Goal: Task Accomplishment & Management: Complete application form

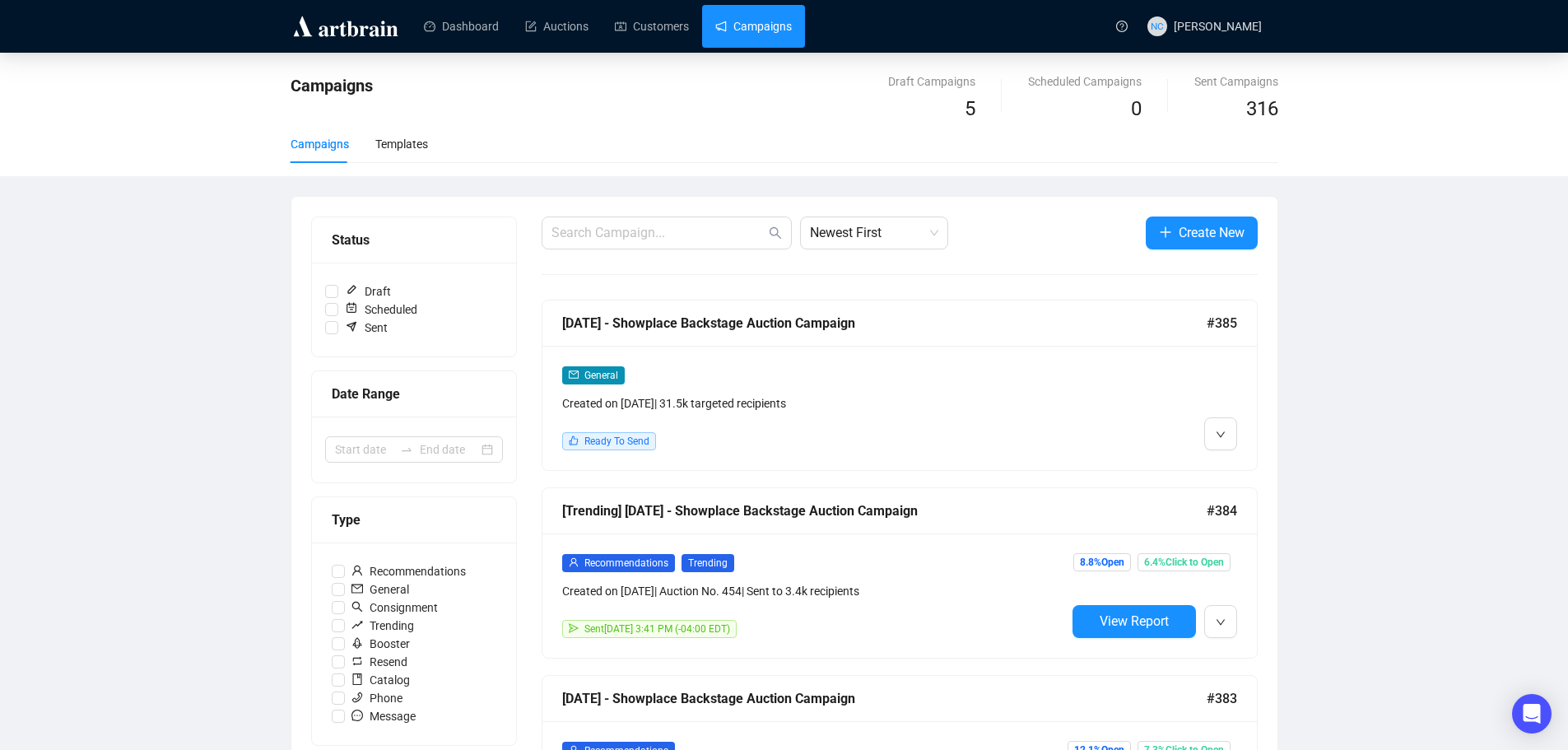
scroll to position [165, 0]
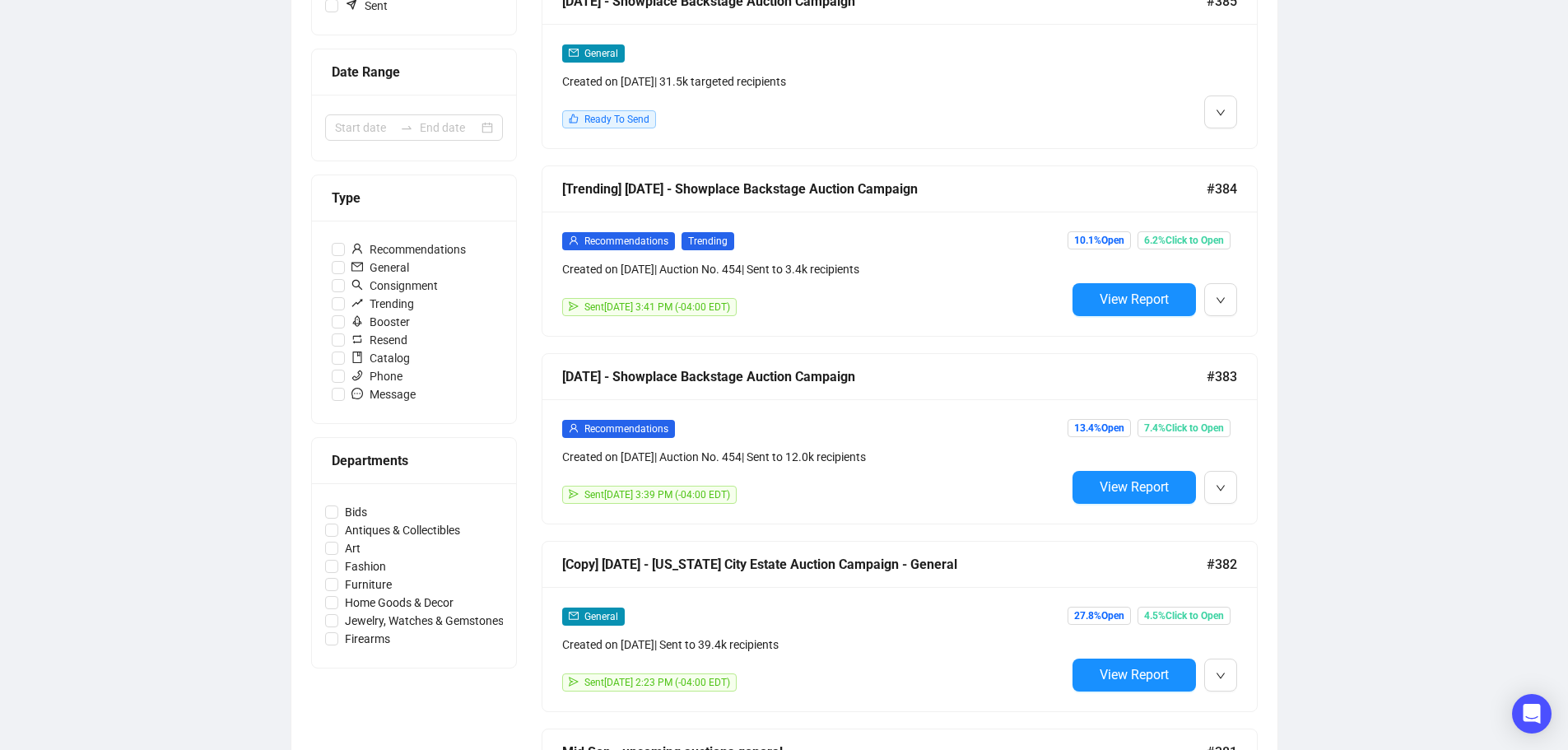
scroll to position [329, 0]
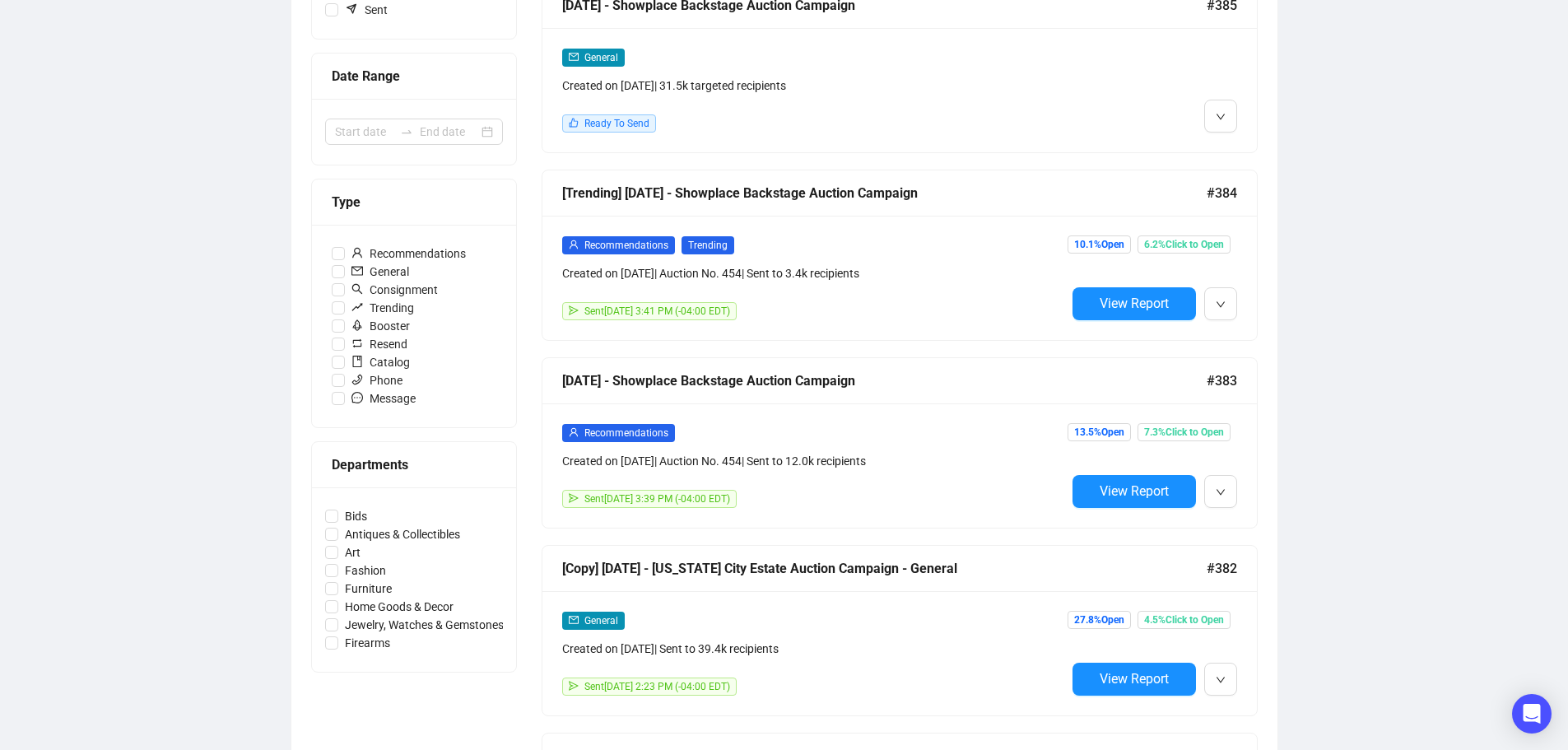
scroll to position [329, 0]
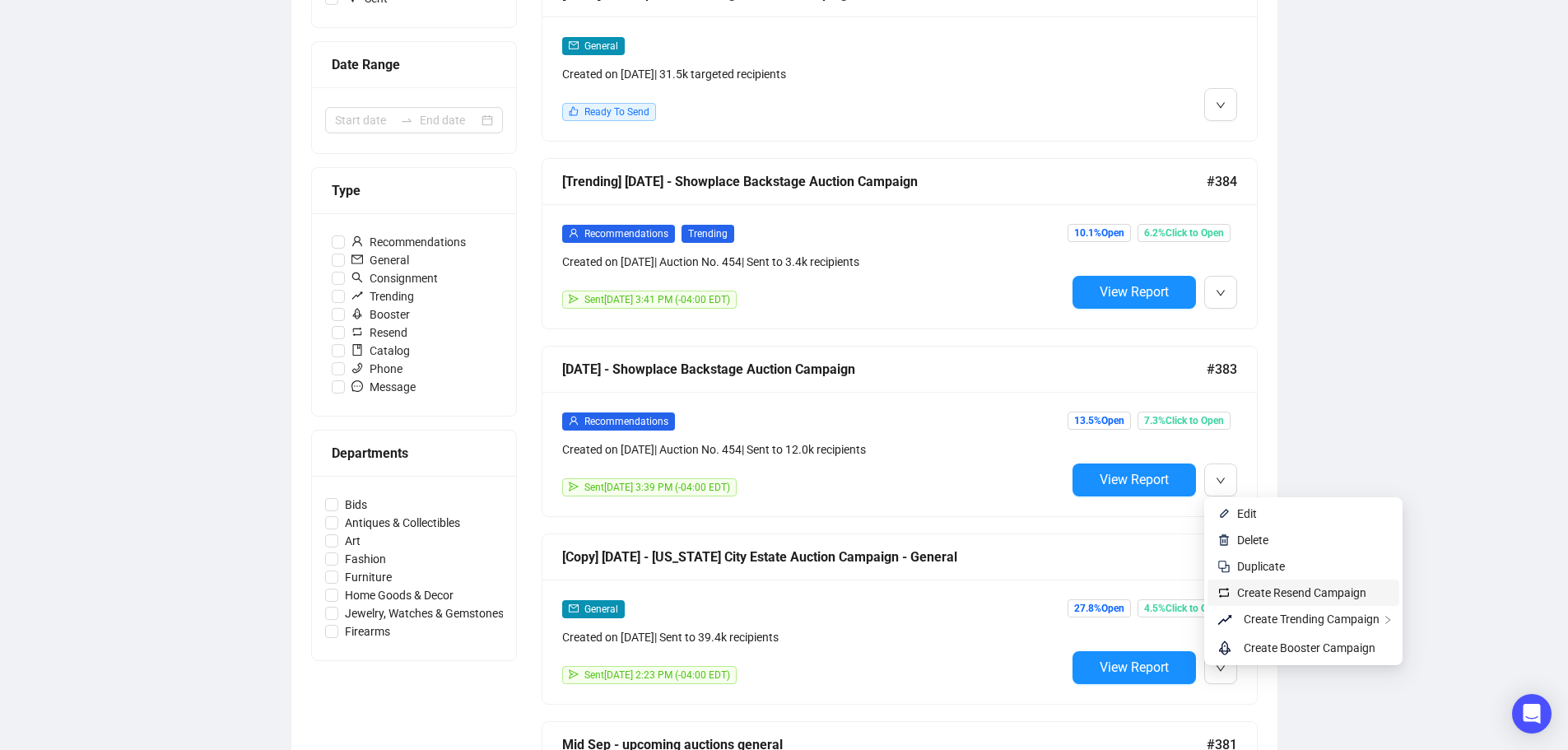
click at [1288, 591] on span "Create Resend Campaign" at bounding box center [1301, 592] width 129 height 13
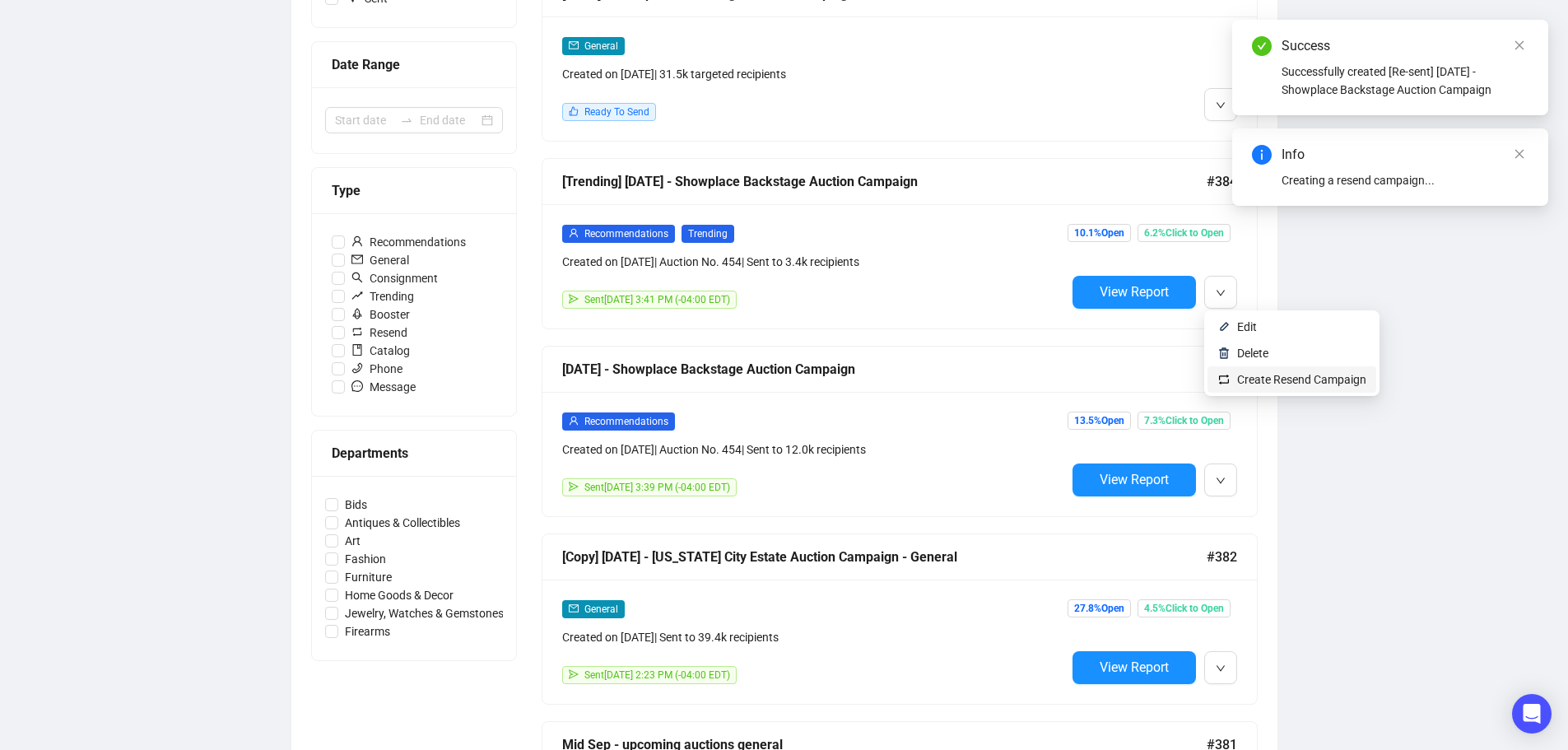
click at [1274, 381] on span "Create Resend Campaign" at bounding box center [1301, 379] width 129 height 13
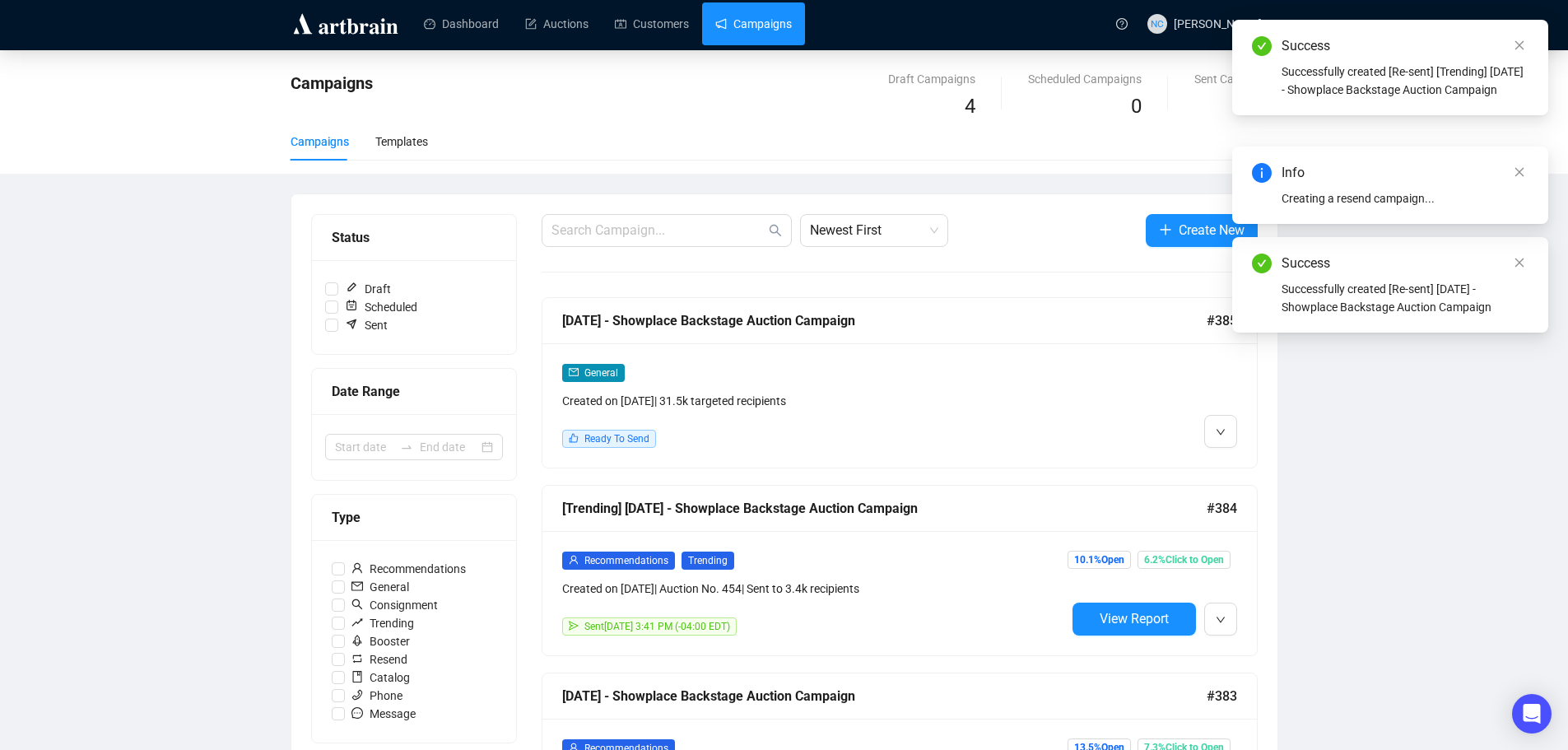
scroll to position [0, 0]
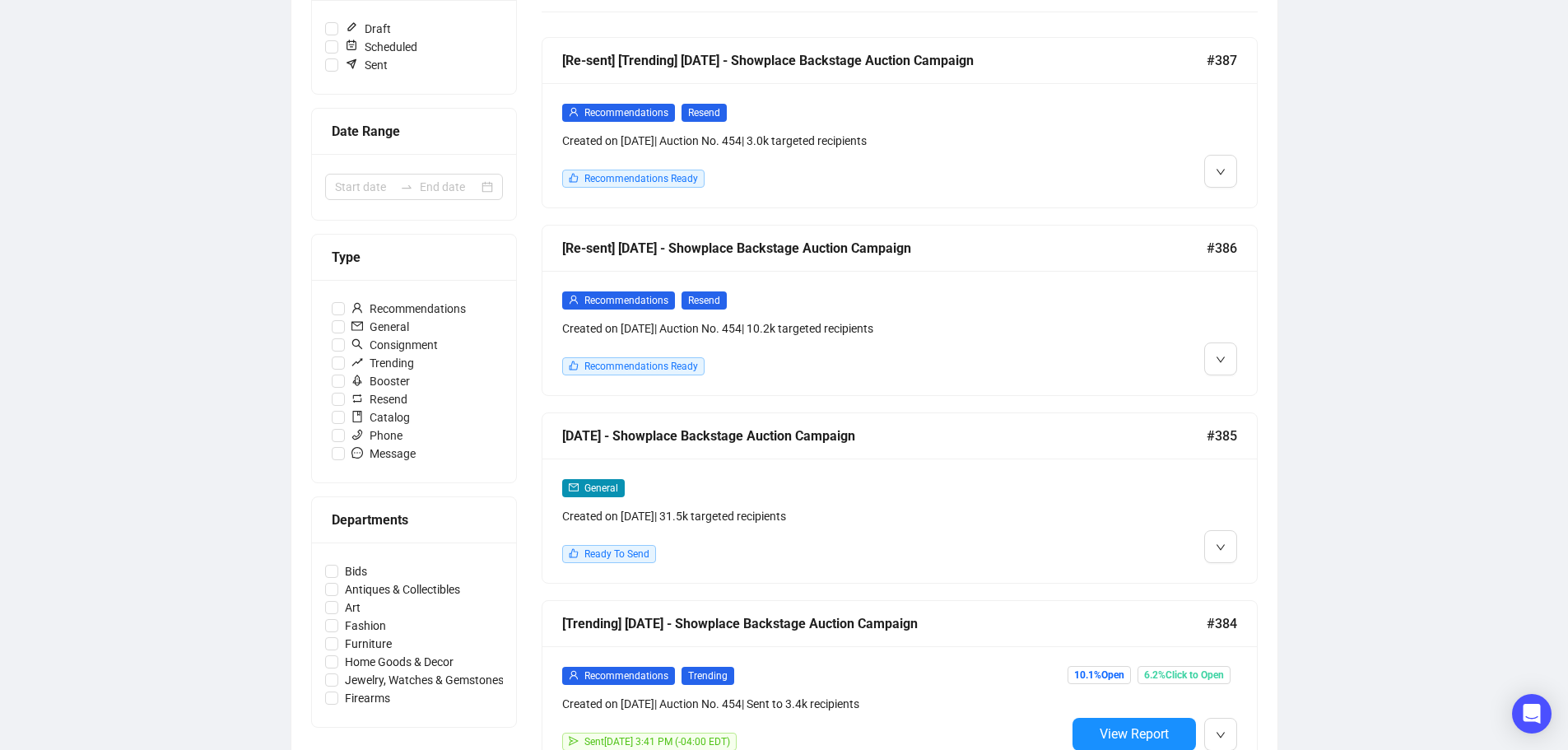
scroll to position [247, 0]
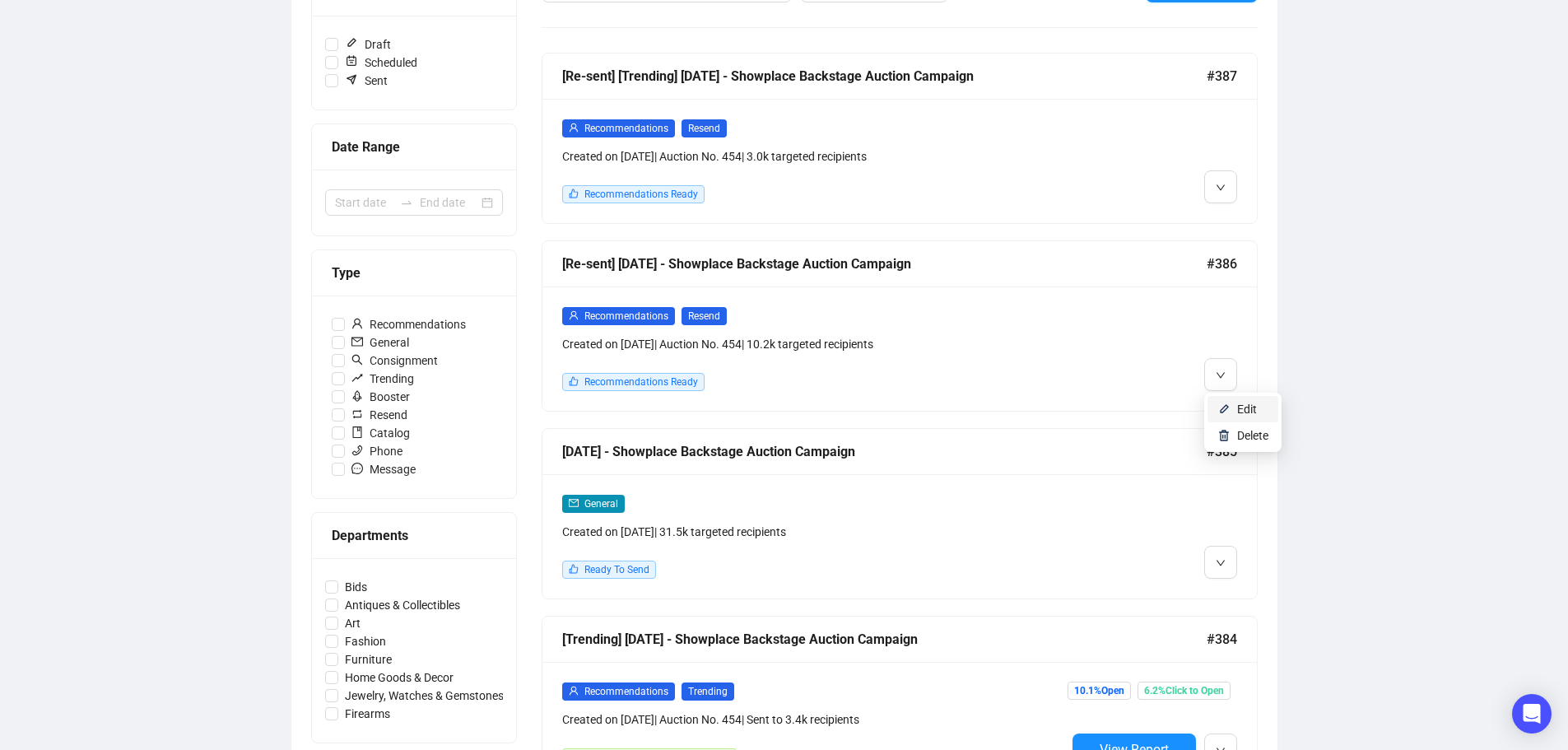
click at [1251, 411] on span "Edit" at bounding box center [1247, 409] width 20 height 13
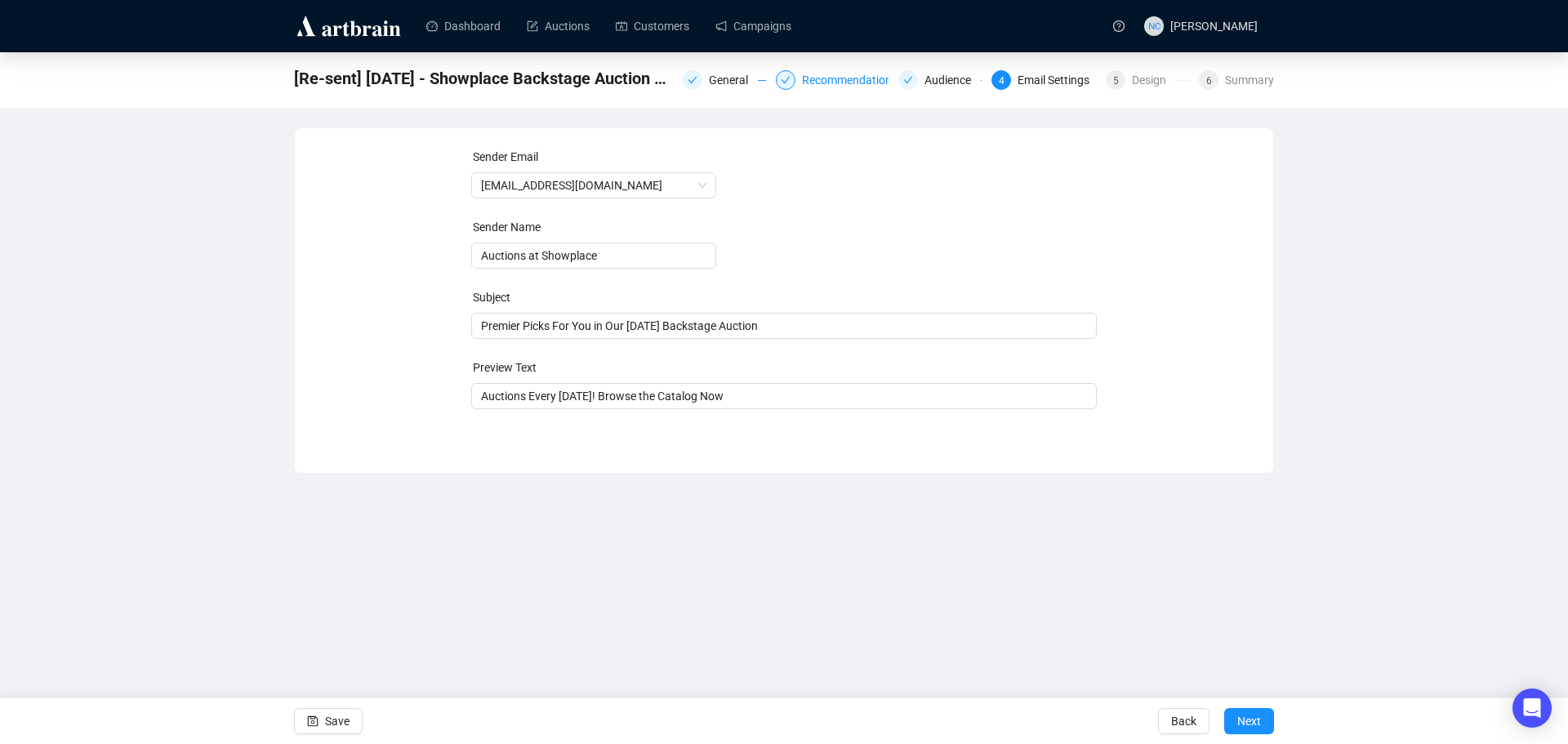
click at [847, 81] on div "Recommendations" at bounding box center [855, 79] width 105 height 20
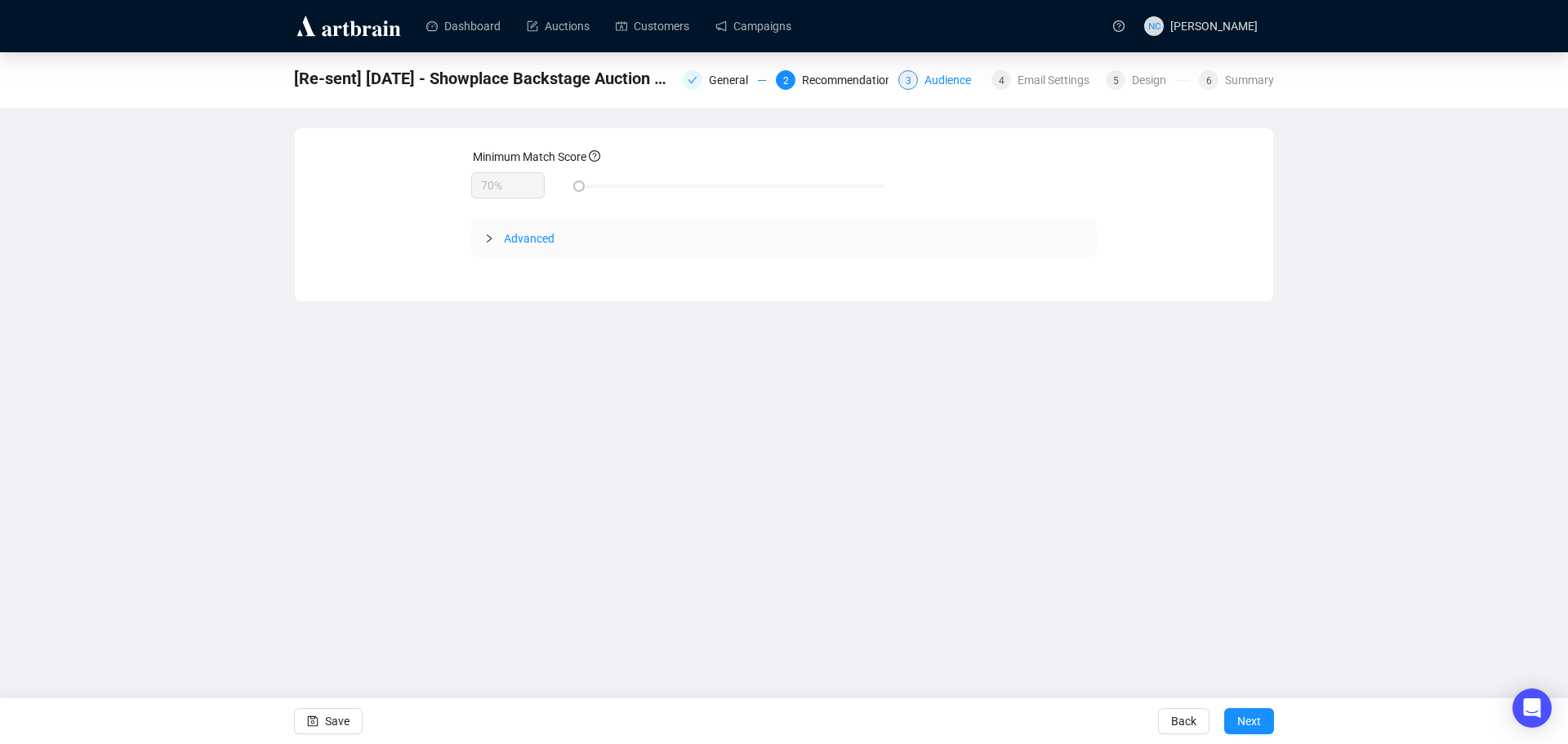
click at [931, 77] on div "Audience" at bounding box center [952, 79] width 56 height 20
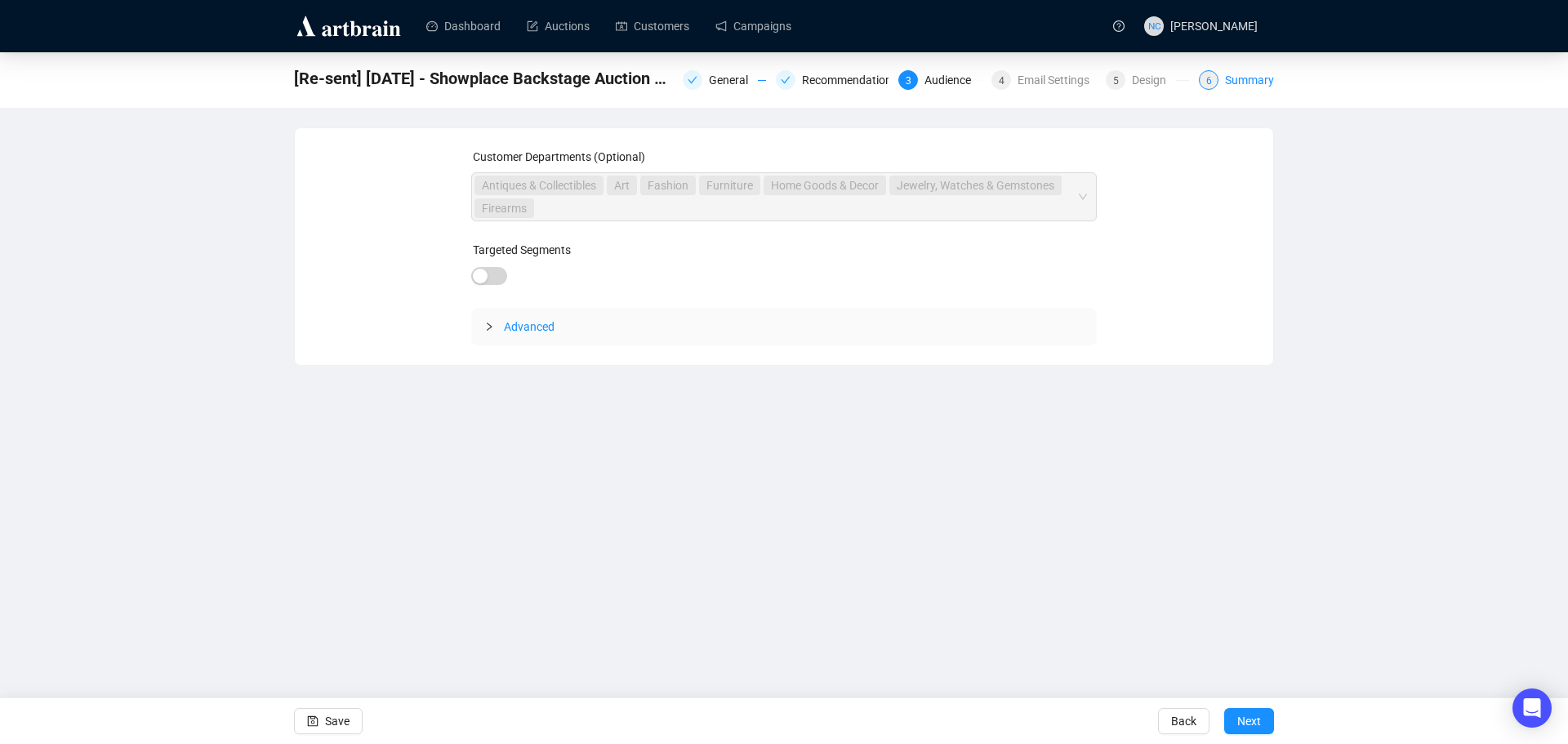
click at [1235, 81] on div "Summary" at bounding box center [1249, 79] width 49 height 20
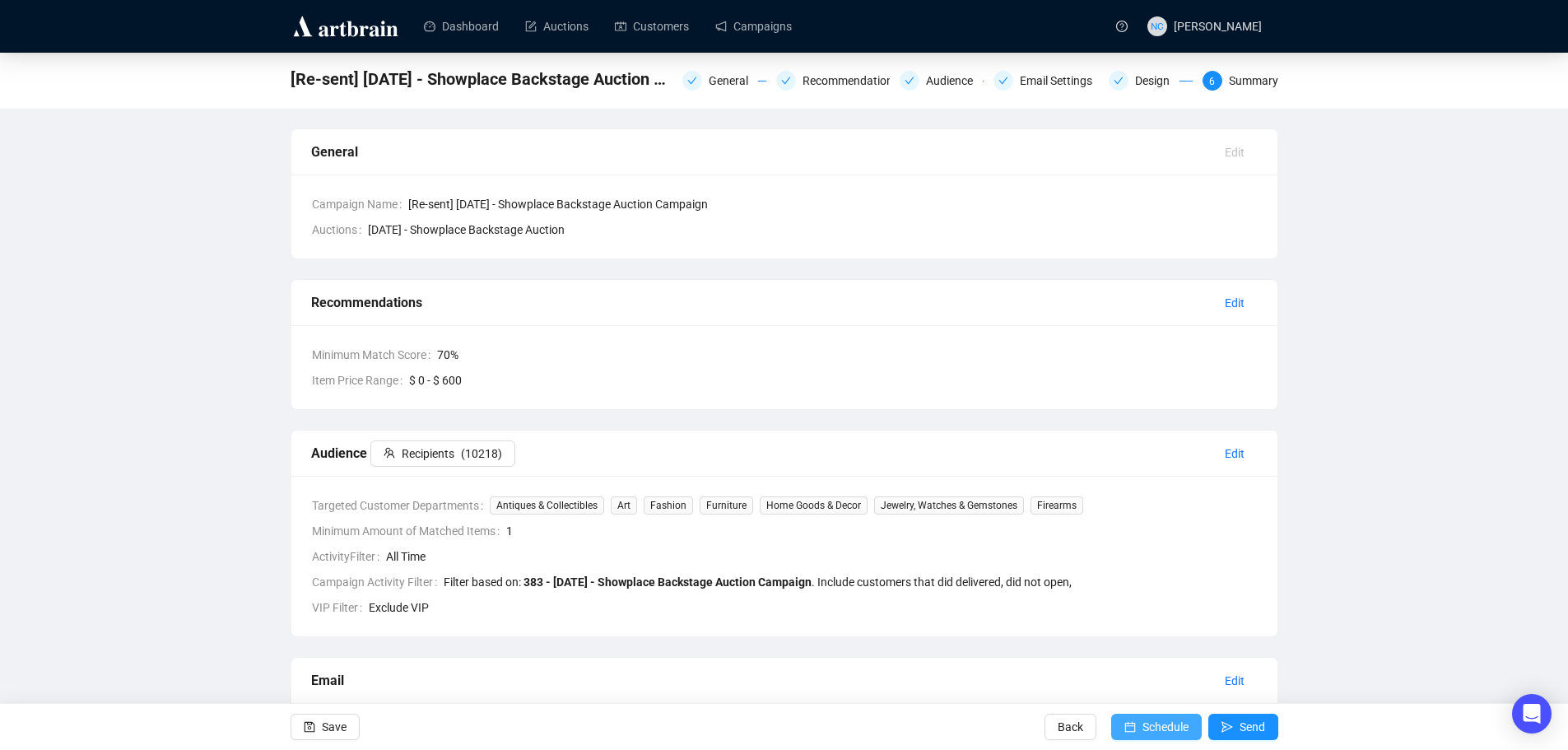
click at [1162, 729] on span "Schedule" at bounding box center [1165, 726] width 46 height 46
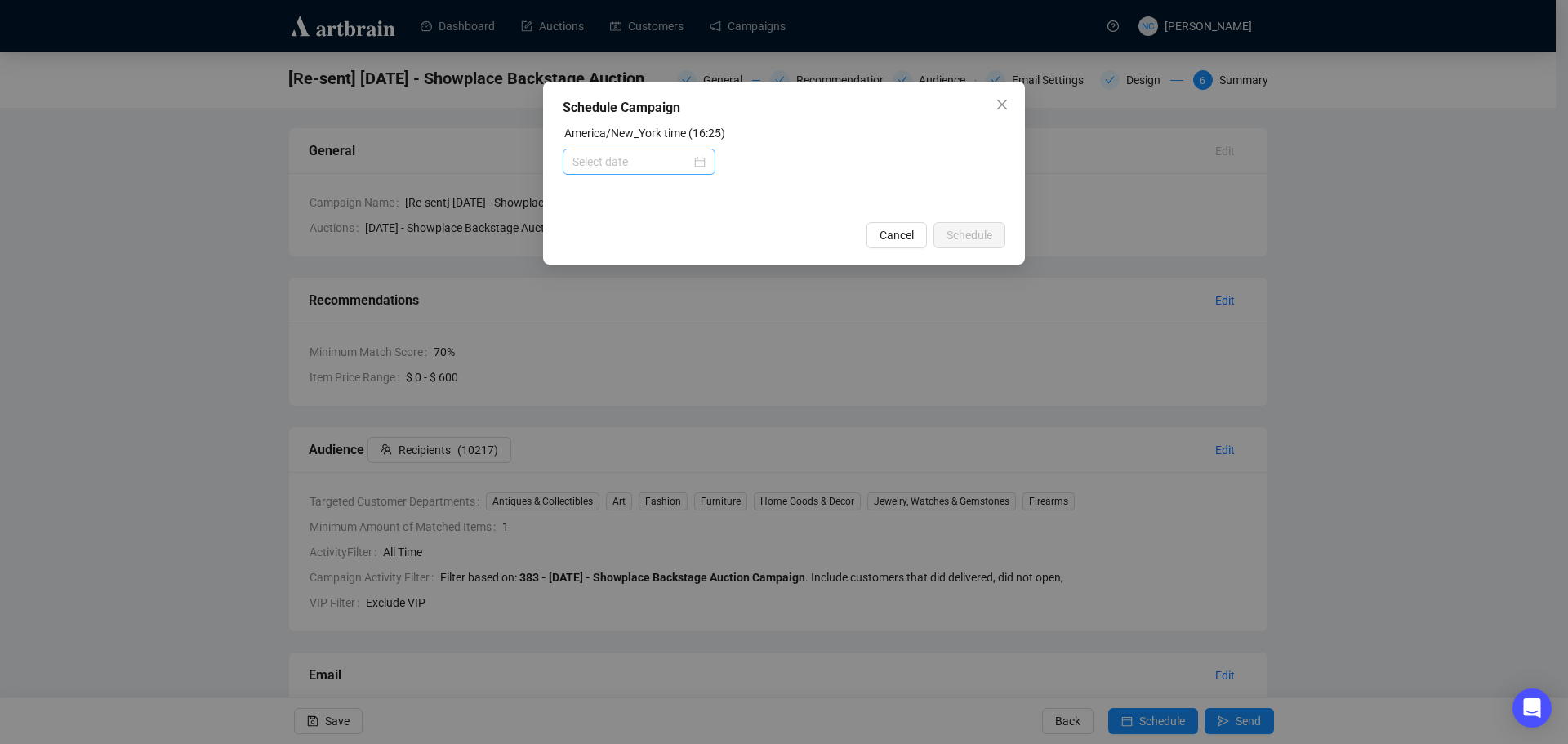
click at [704, 162] on div at bounding box center [639, 162] width 133 height 18
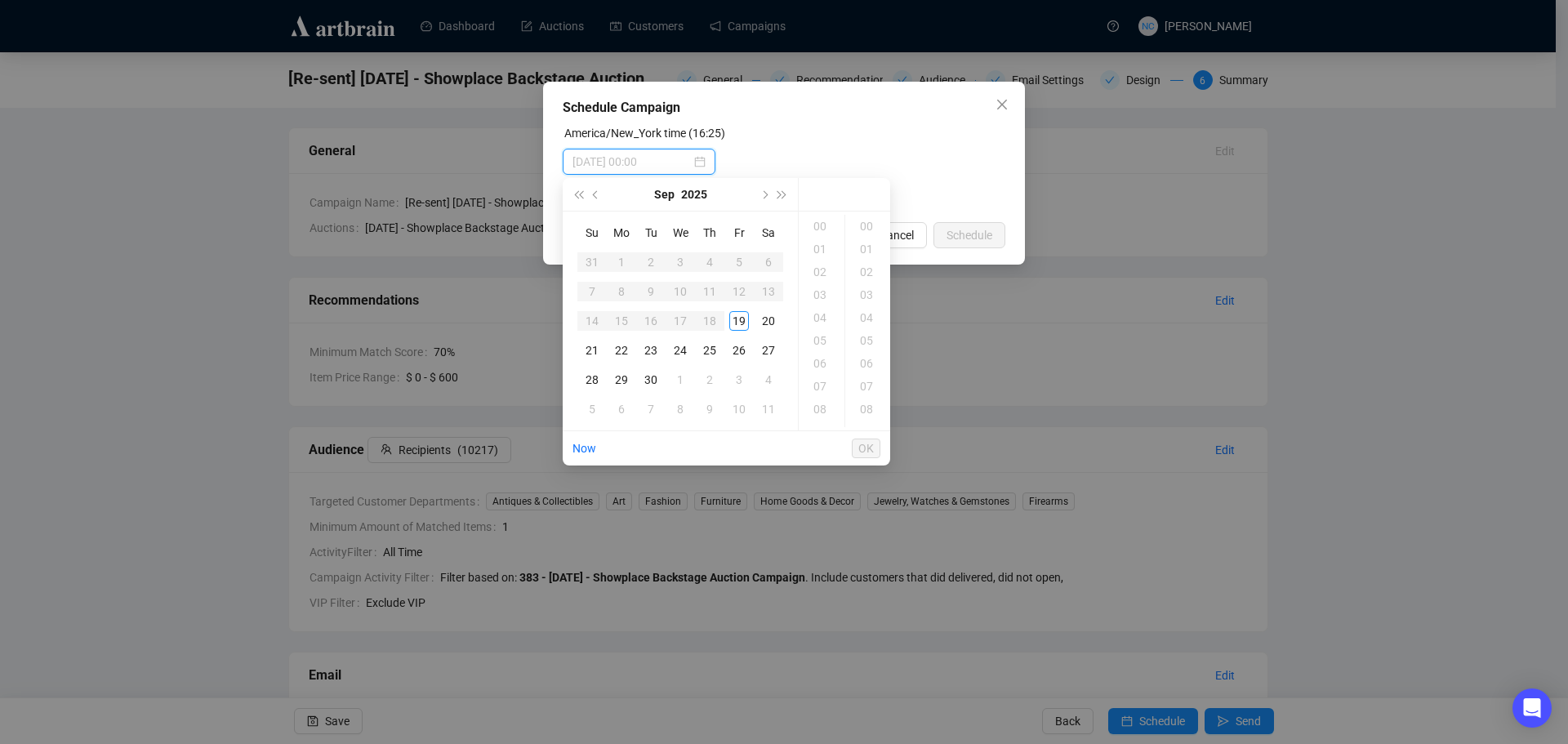
type input "2025-09-19 00:00"
click at [597, 350] on div "21" at bounding box center [592, 350] width 20 height 20
click at [821, 232] on div "11" at bounding box center [821, 232] width 39 height 22
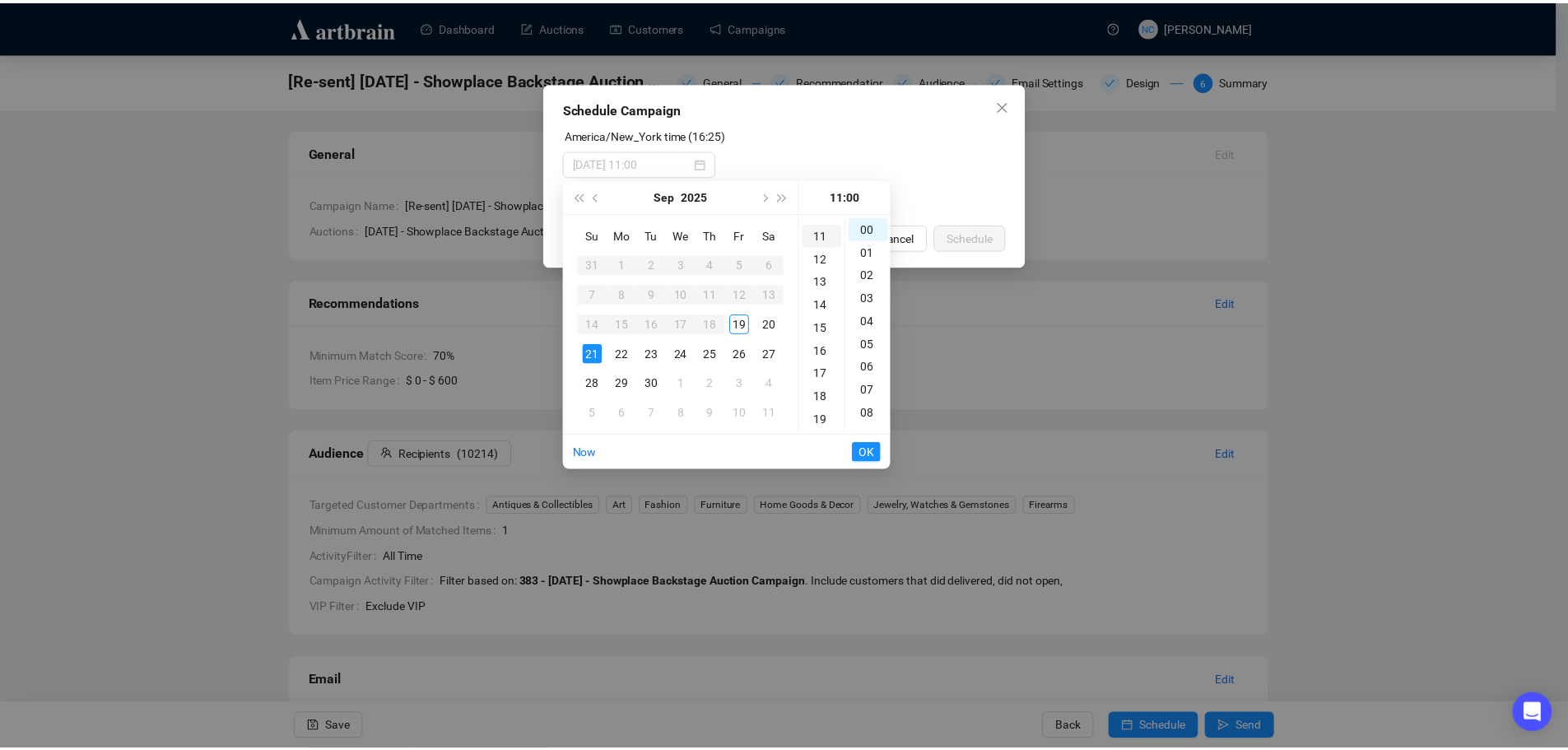
scroll to position [253, 0]
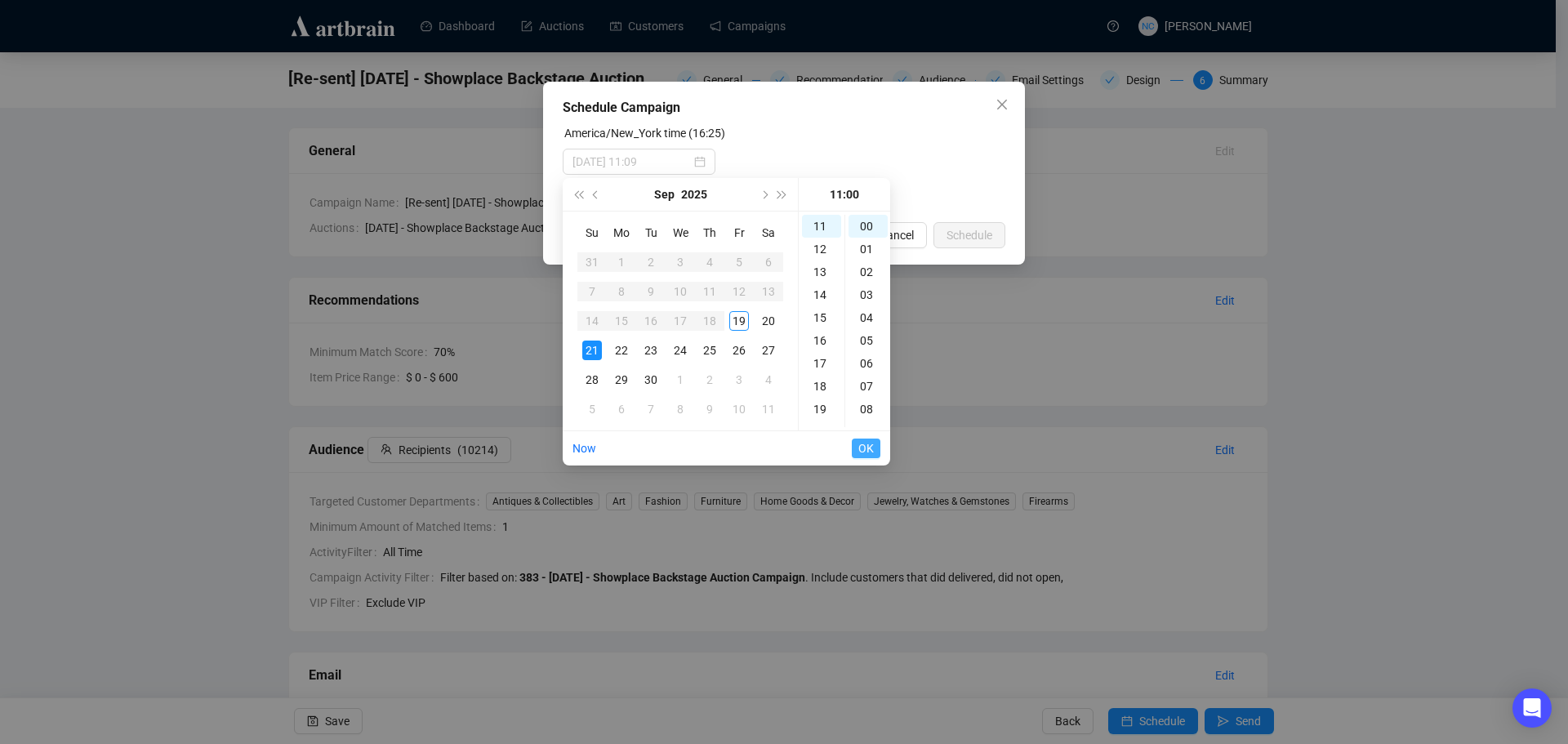
type input "2025-09-21 11:00"
click at [869, 452] on span "OK" at bounding box center [866, 448] width 16 height 31
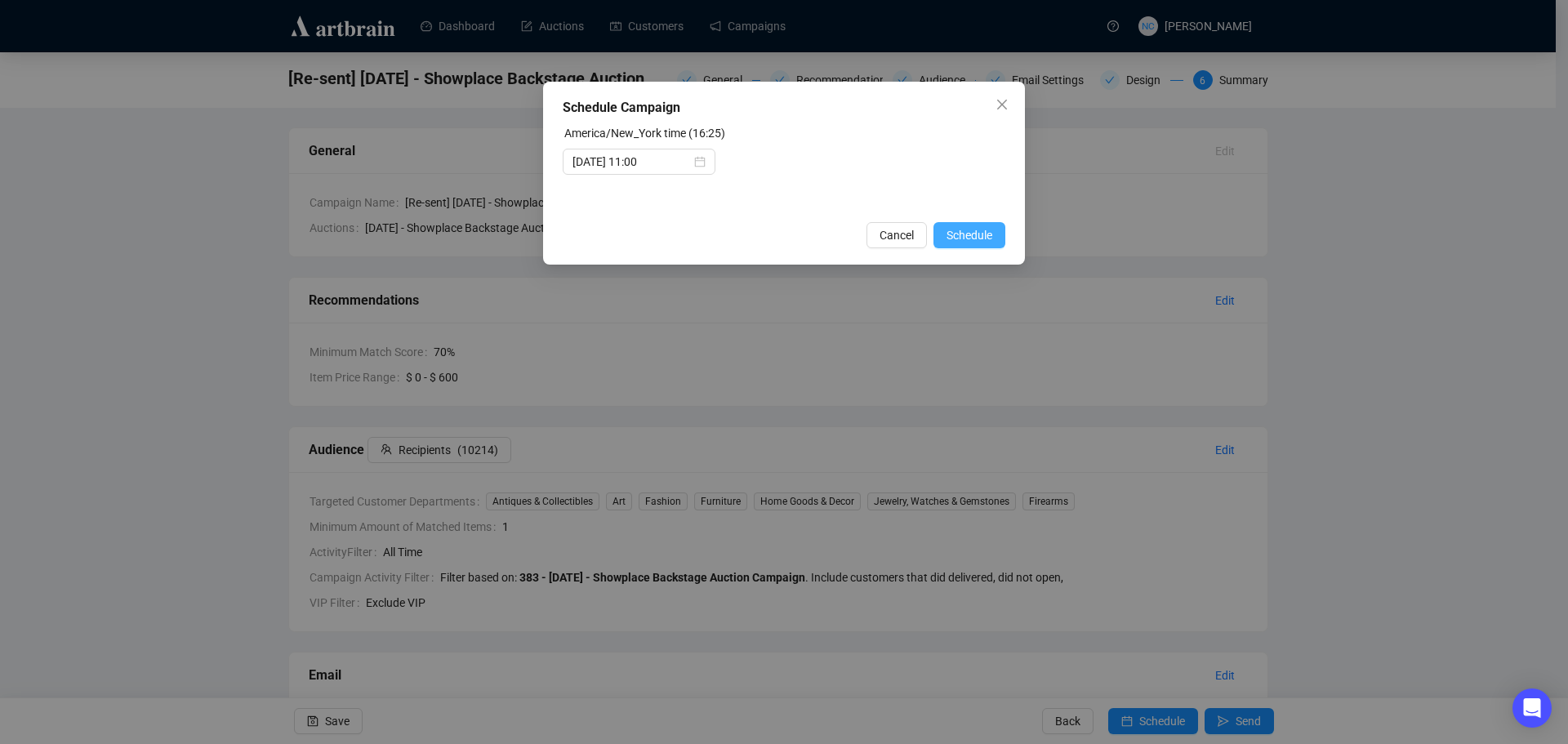
click at [980, 234] on span "Schedule" at bounding box center [969, 235] width 46 height 18
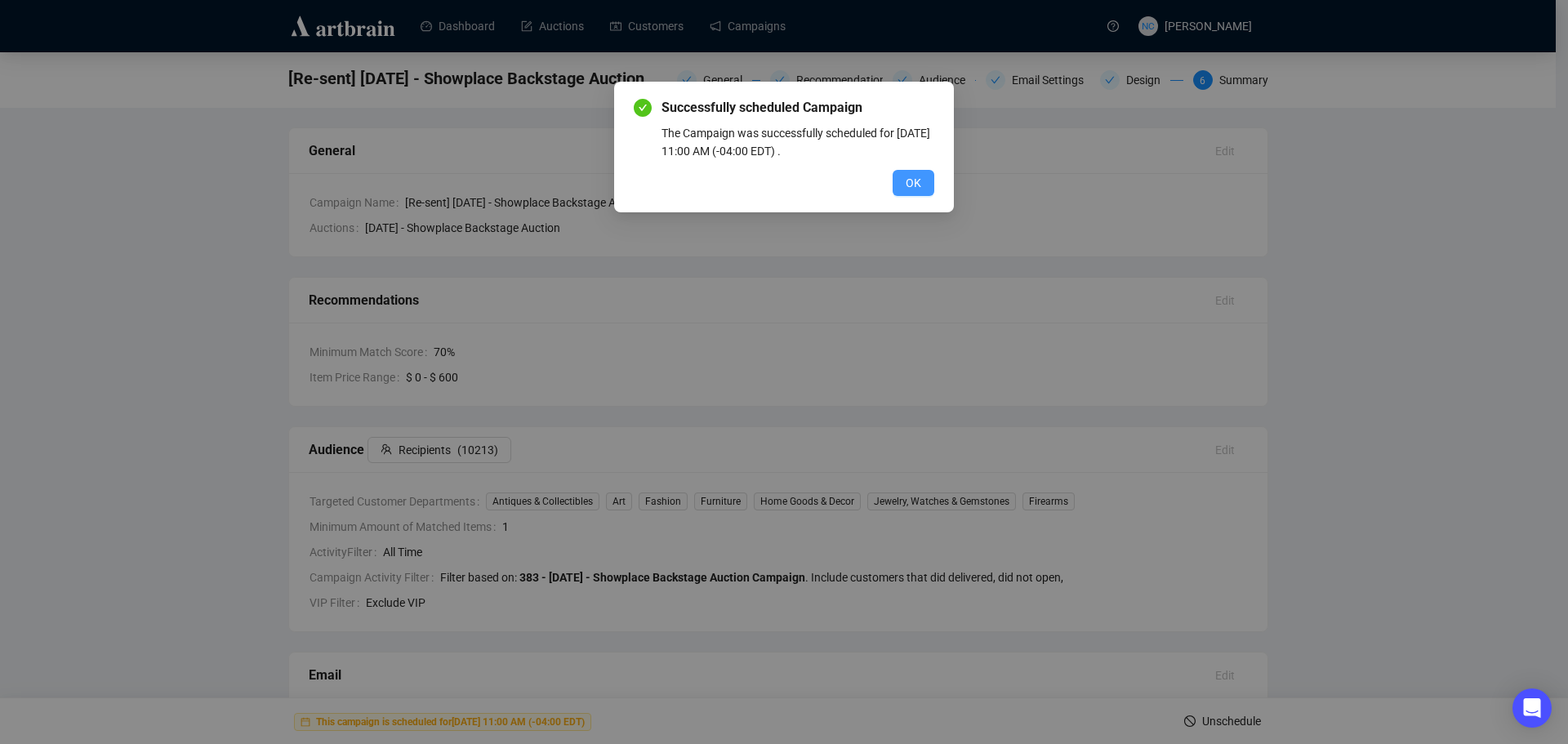
click at [923, 182] on button "OK" at bounding box center [914, 183] width 41 height 26
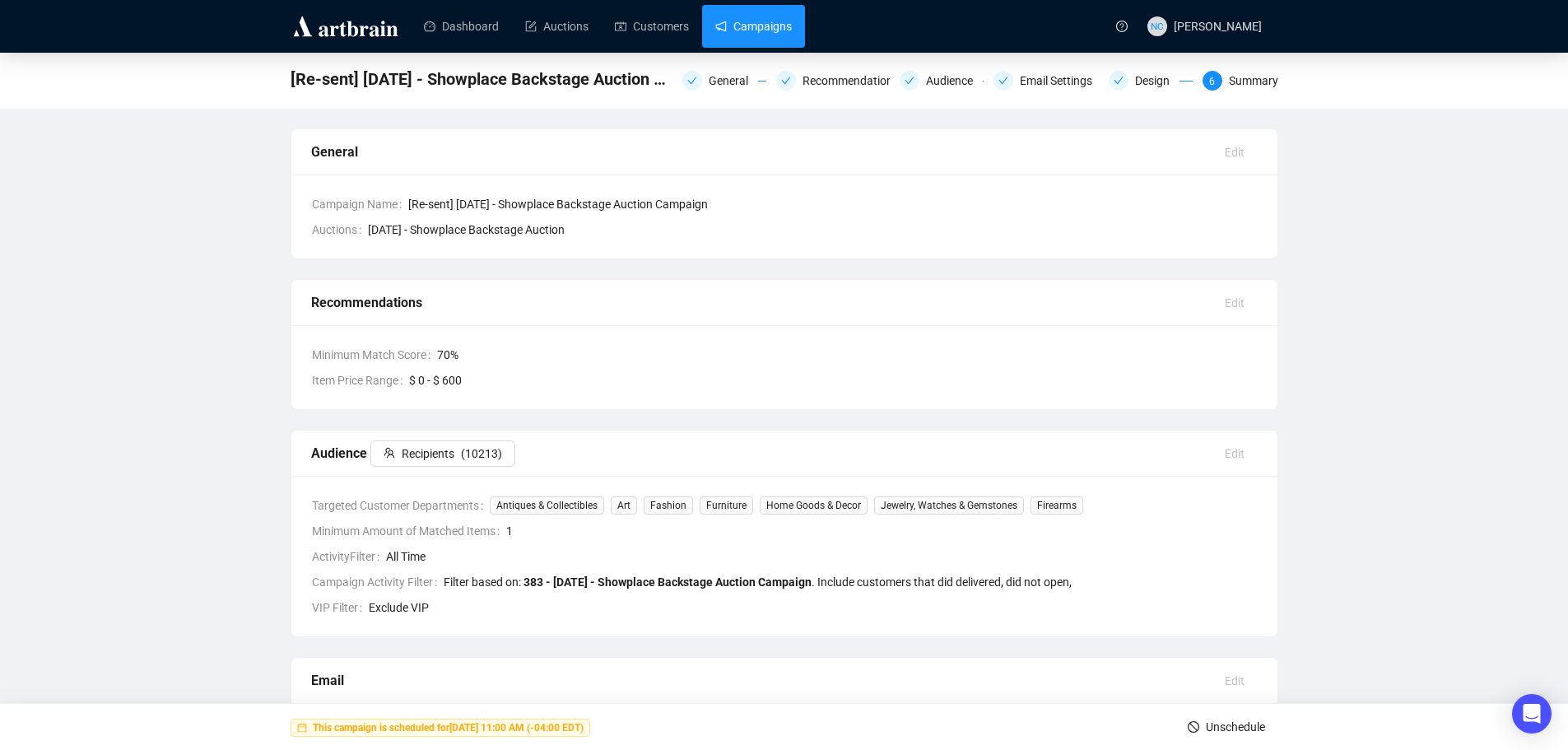
click at [737, 14] on link "Campaigns" at bounding box center [754, 26] width 77 height 43
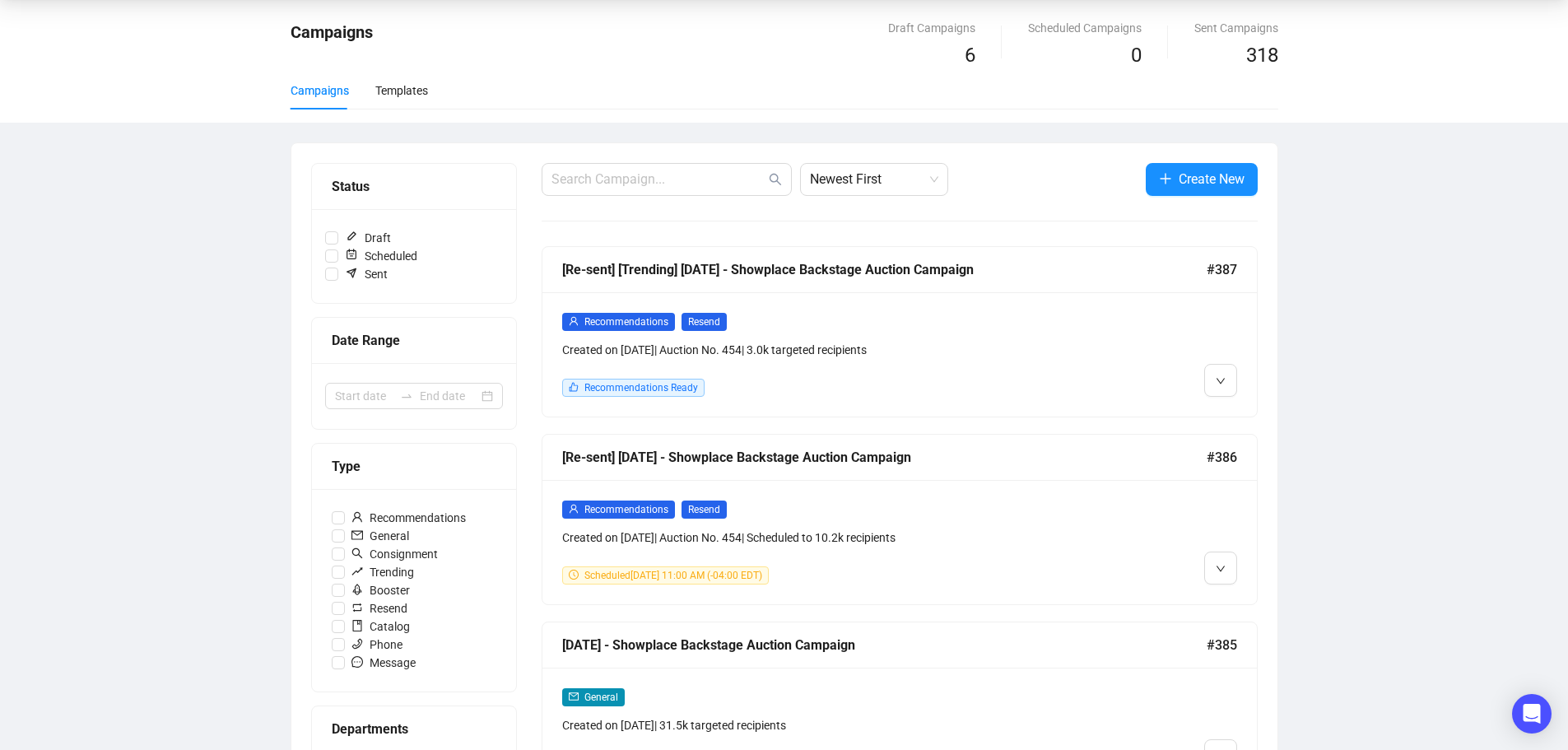
scroll to position [82, 0]
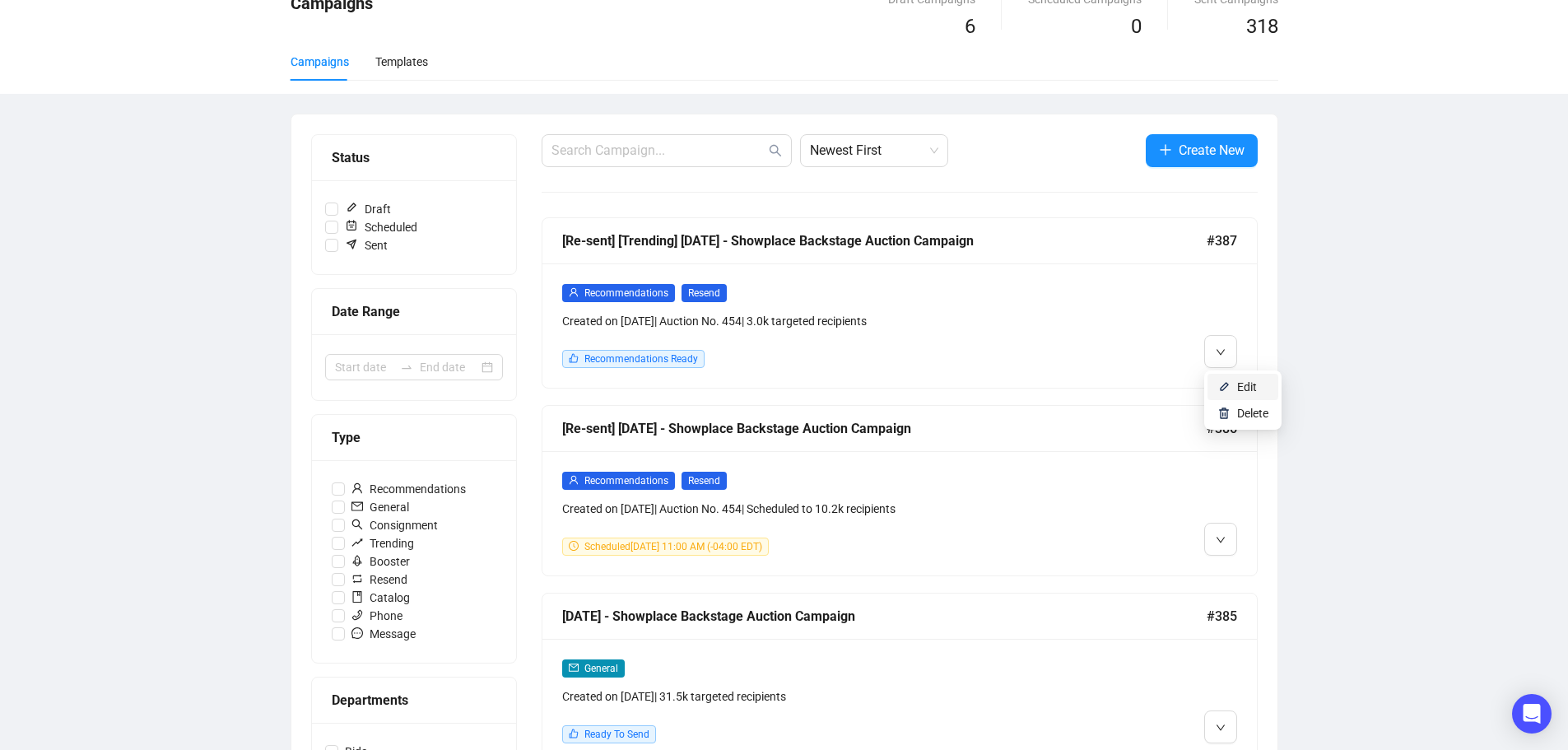
click at [1238, 389] on span "Edit" at bounding box center [1247, 386] width 20 height 13
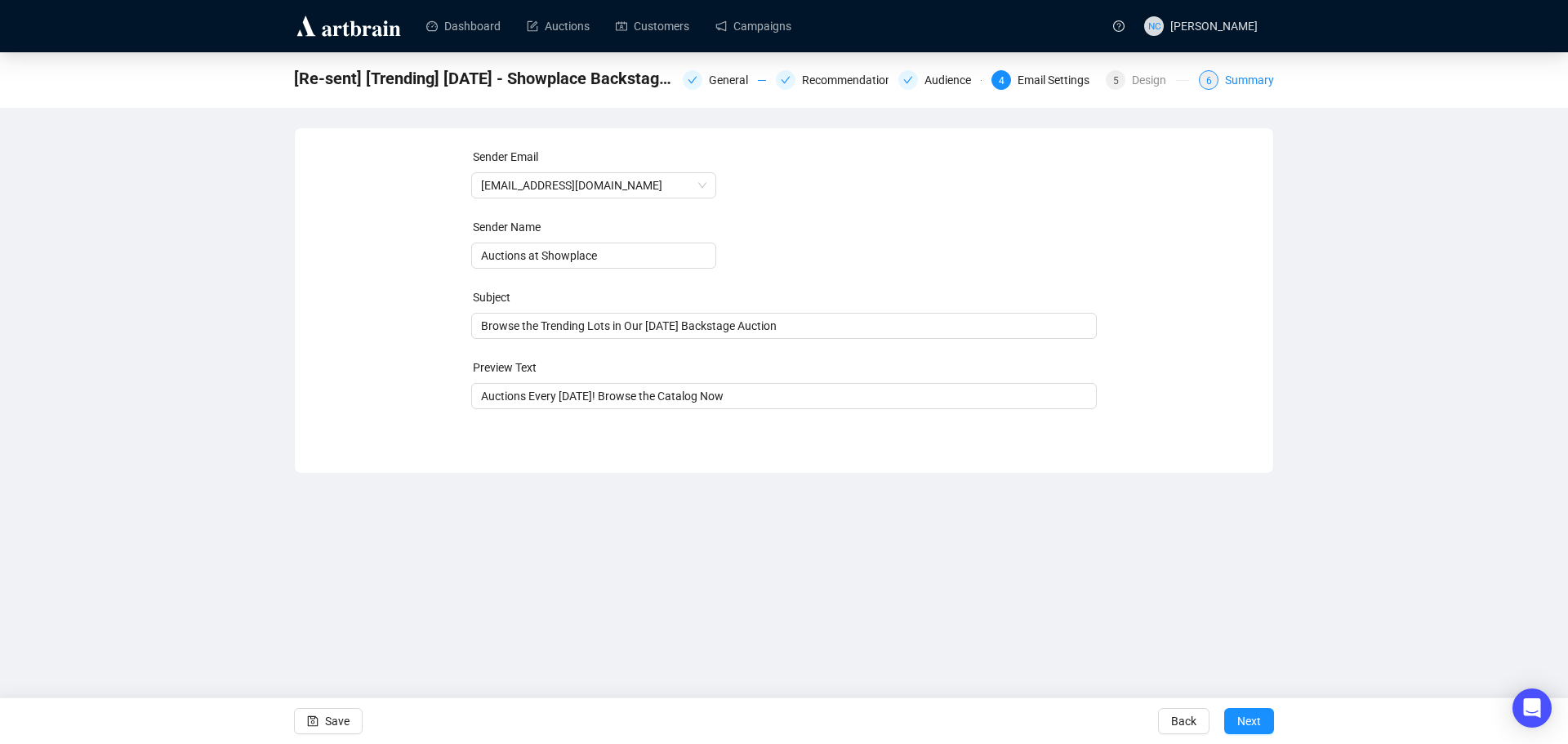
click at [1250, 80] on div "Summary" at bounding box center [1249, 79] width 49 height 20
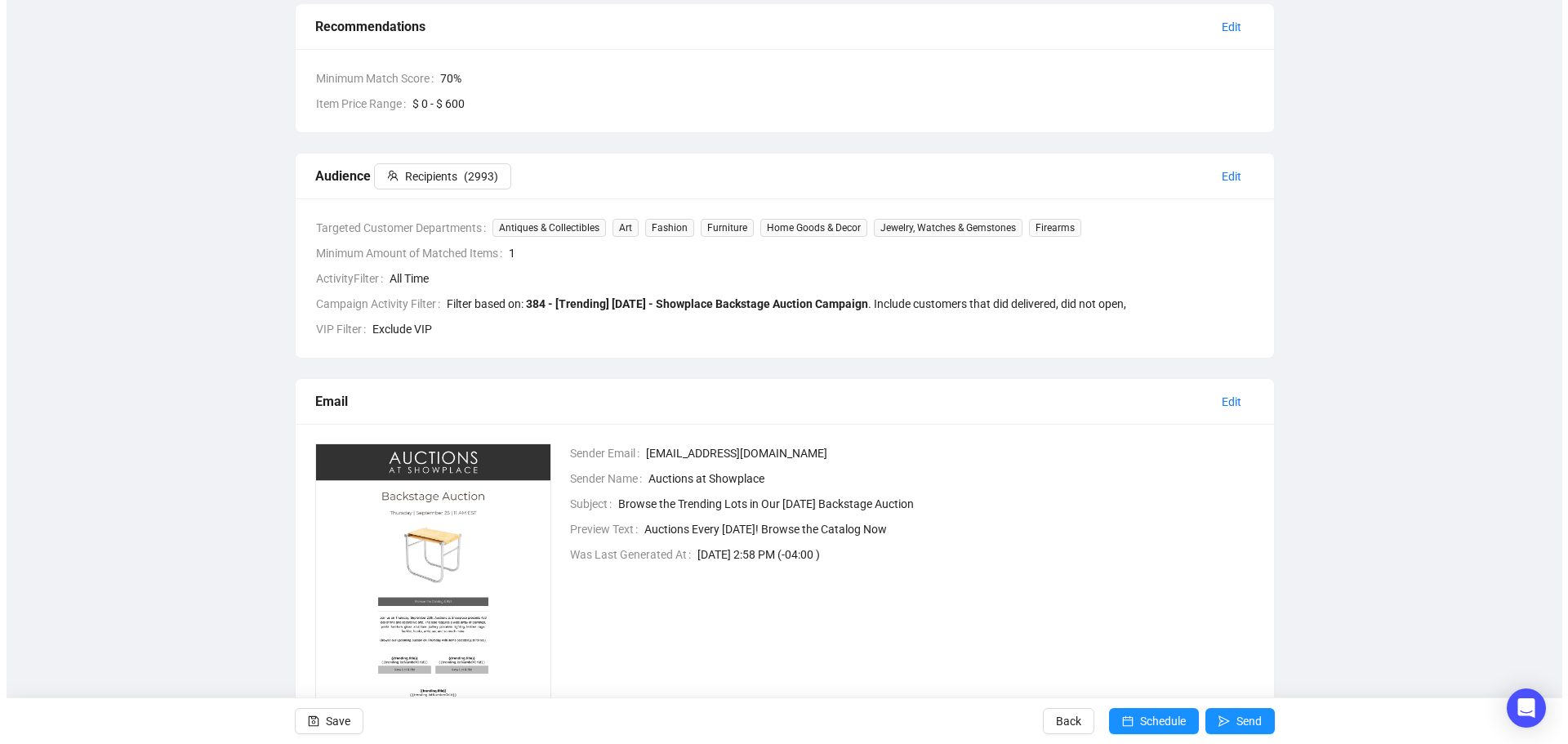
scroll to position [327, 0]
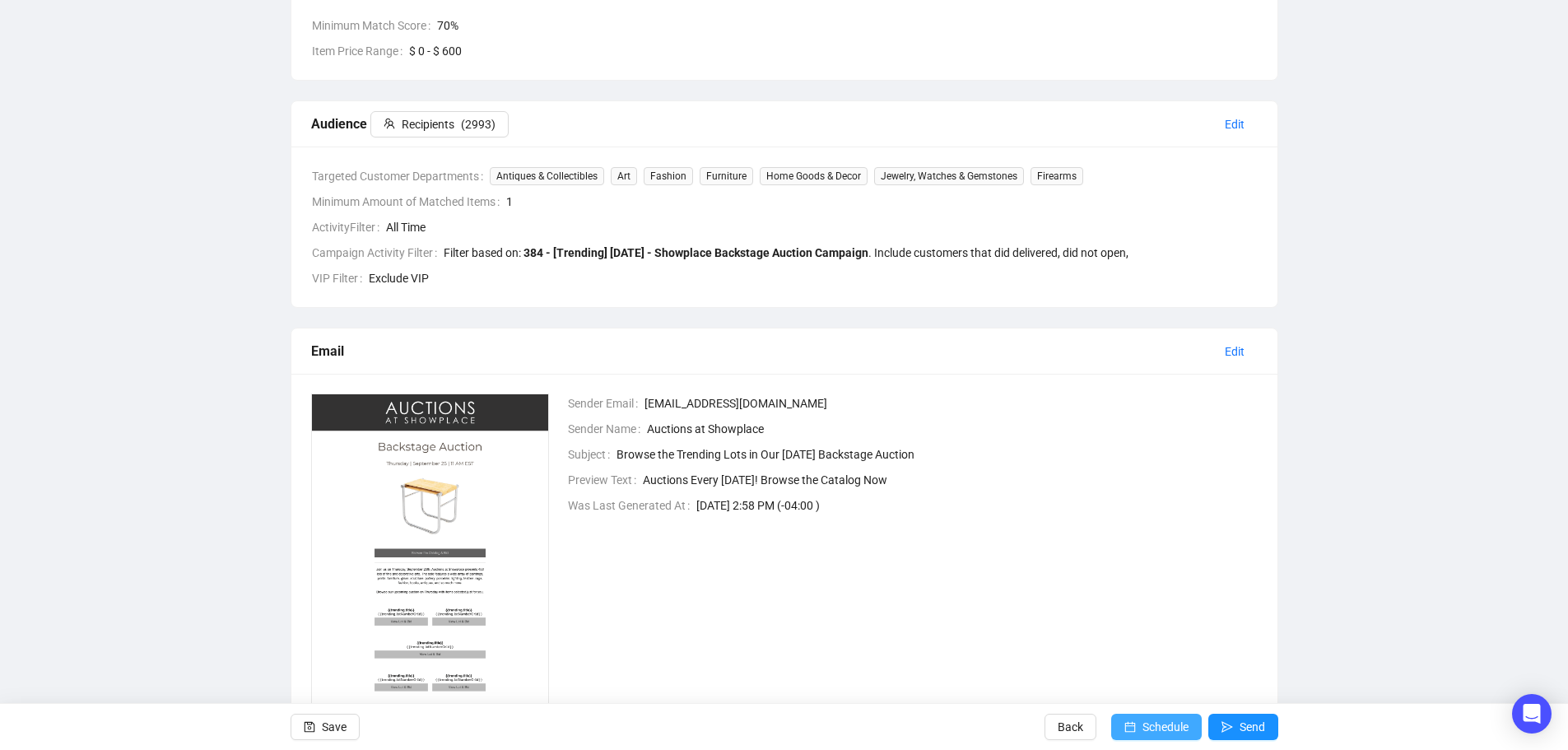
click at [1160, 730] on span "Schedule" at bounding box center [1165, 726] width 46 height 46
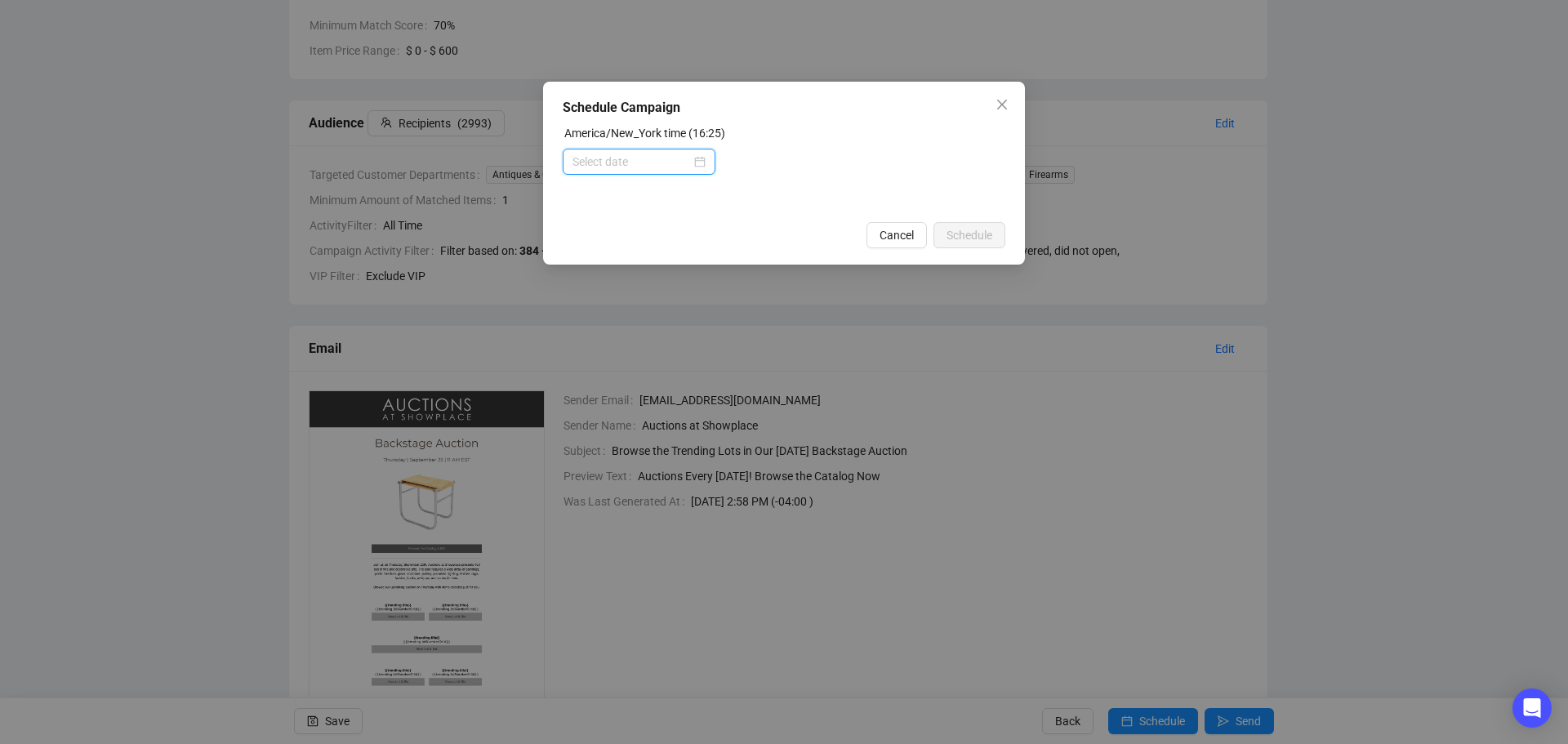
click at [658, 156] on input at bounding box center [631, 162] width 118 height 18
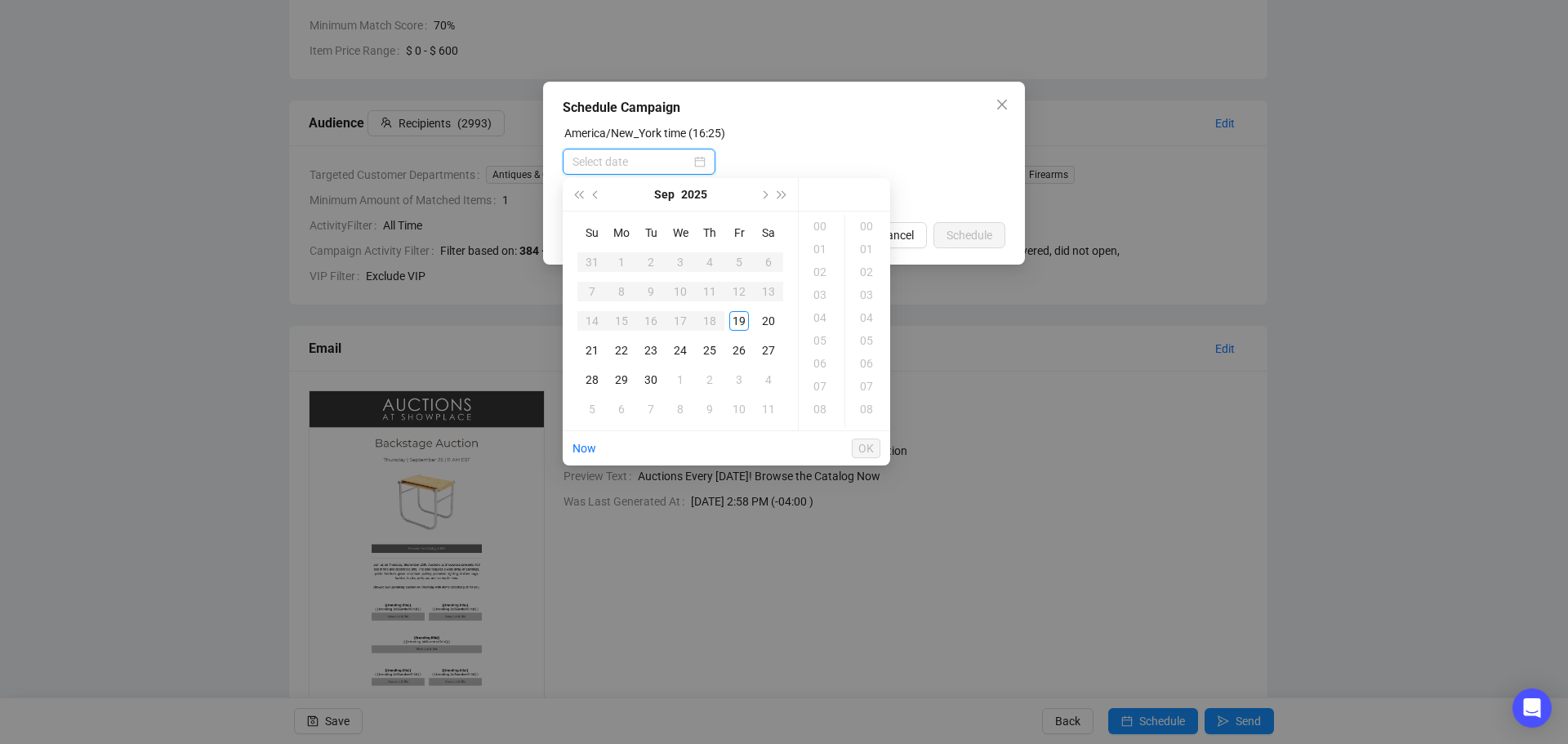
click at [698, 160] on div at bounding box center [639, 162] width 133 height 18
click at [596, 348] on div "21" at bounding box center [592, 350] width 20 height 20
click at [819, 319] on div "11" at bounding box center [821, 314] width 39 height 22
type input "2025-09-21 11:00"
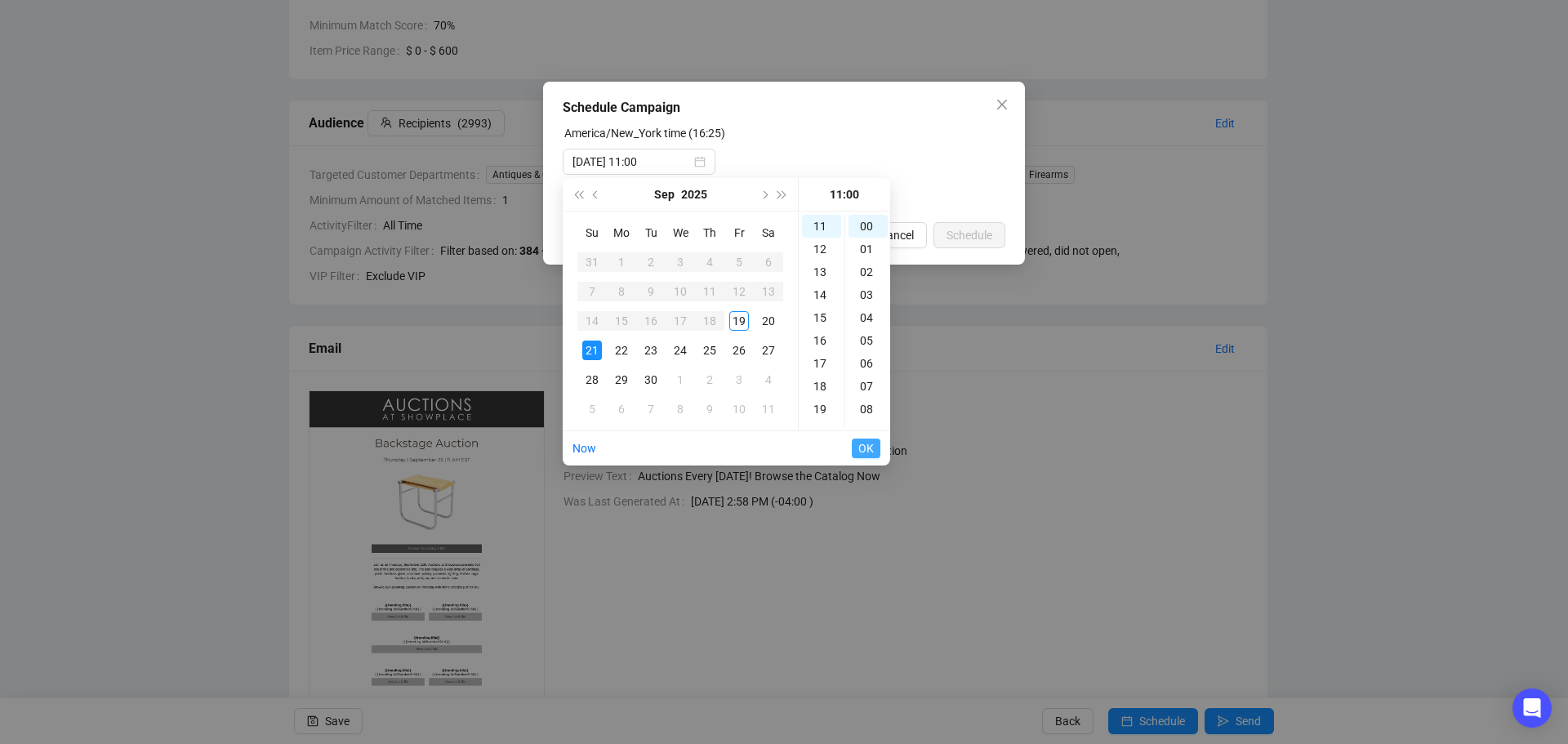
click at [864, 448] on span "OK" at bounding box center [866, 448] width 16 height 31
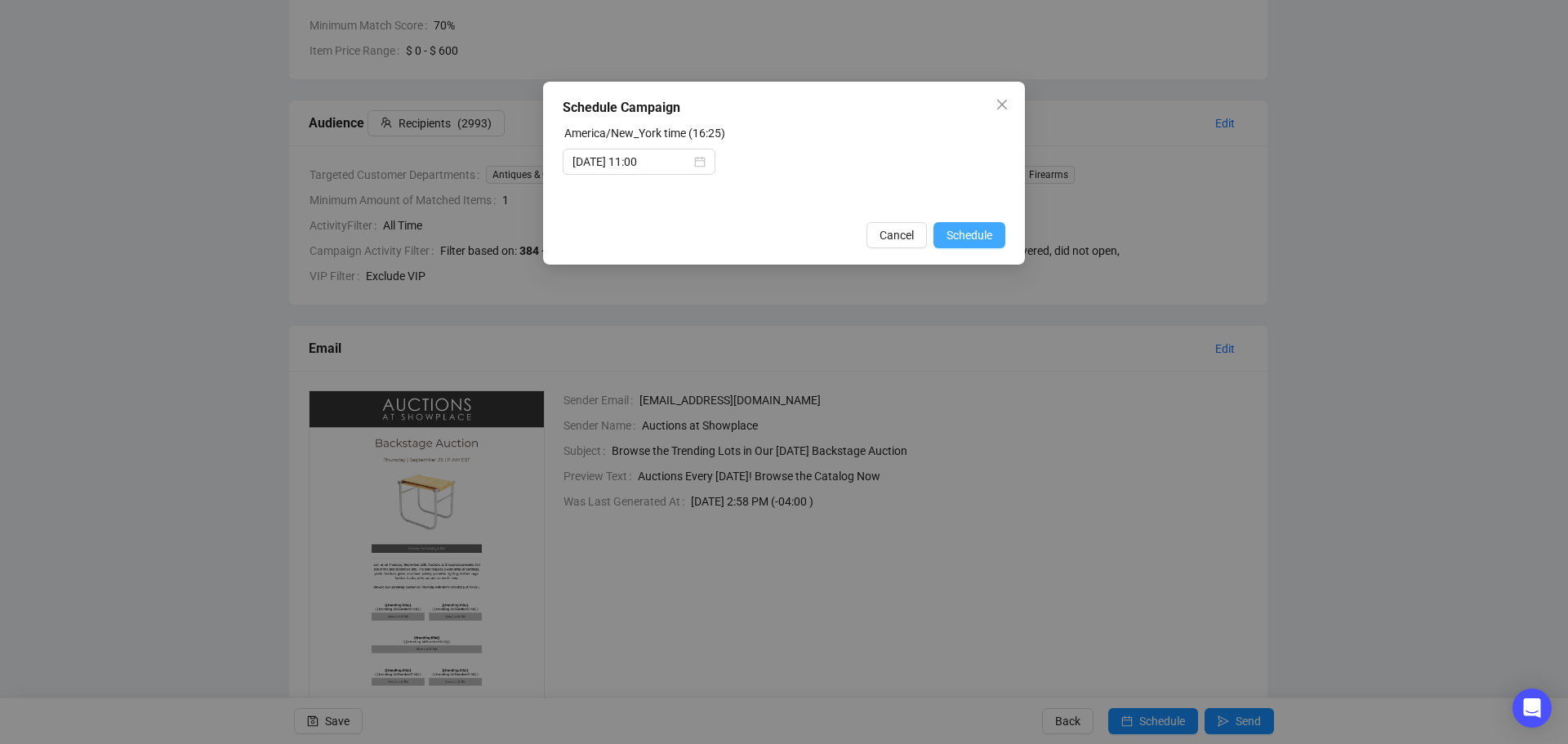
click at [960, 235] on span "Schedule" at bounding box center [969, 235] width 46 height 18
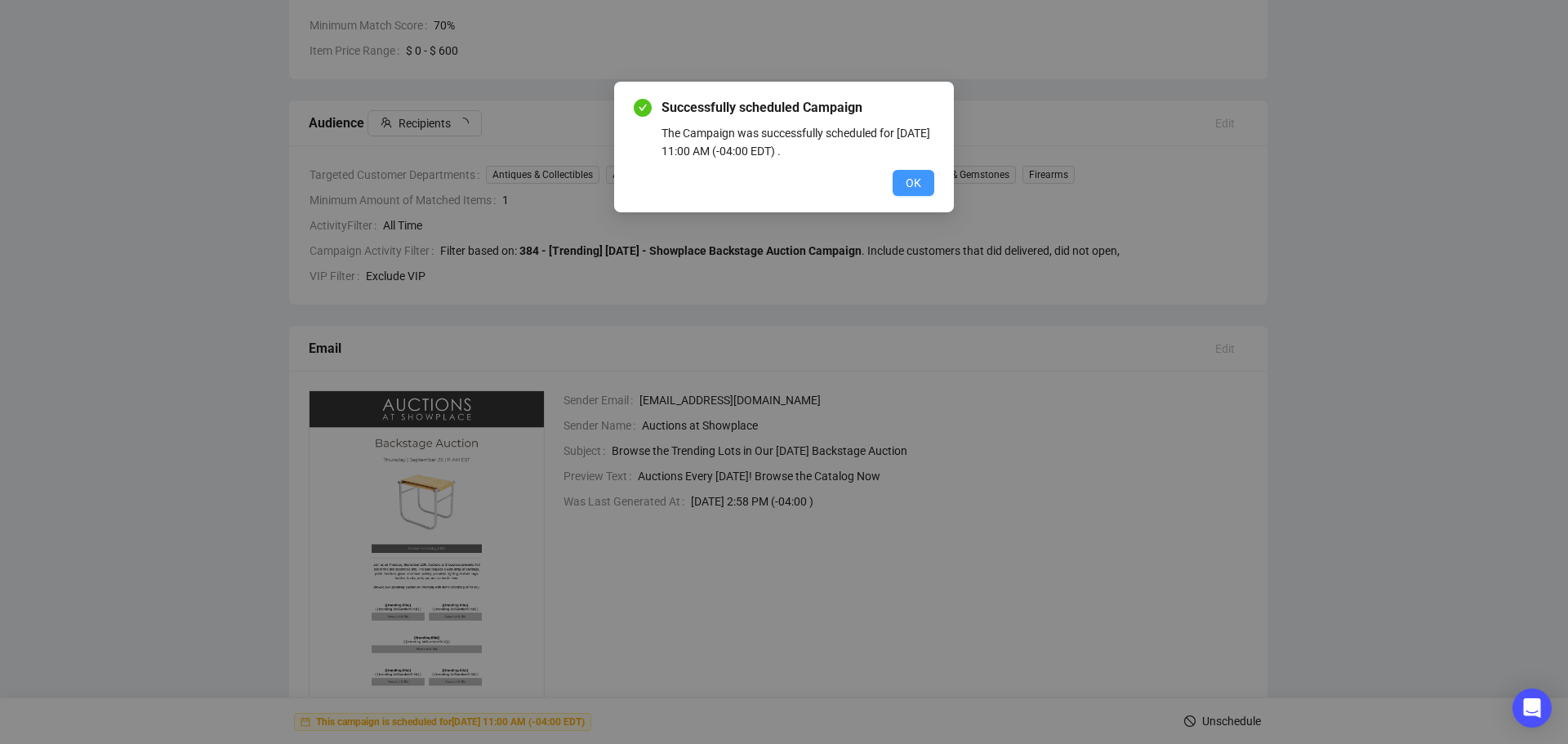
click at [906, 185] on span "OK" at bounding box center [914, 182] width 16 height 18
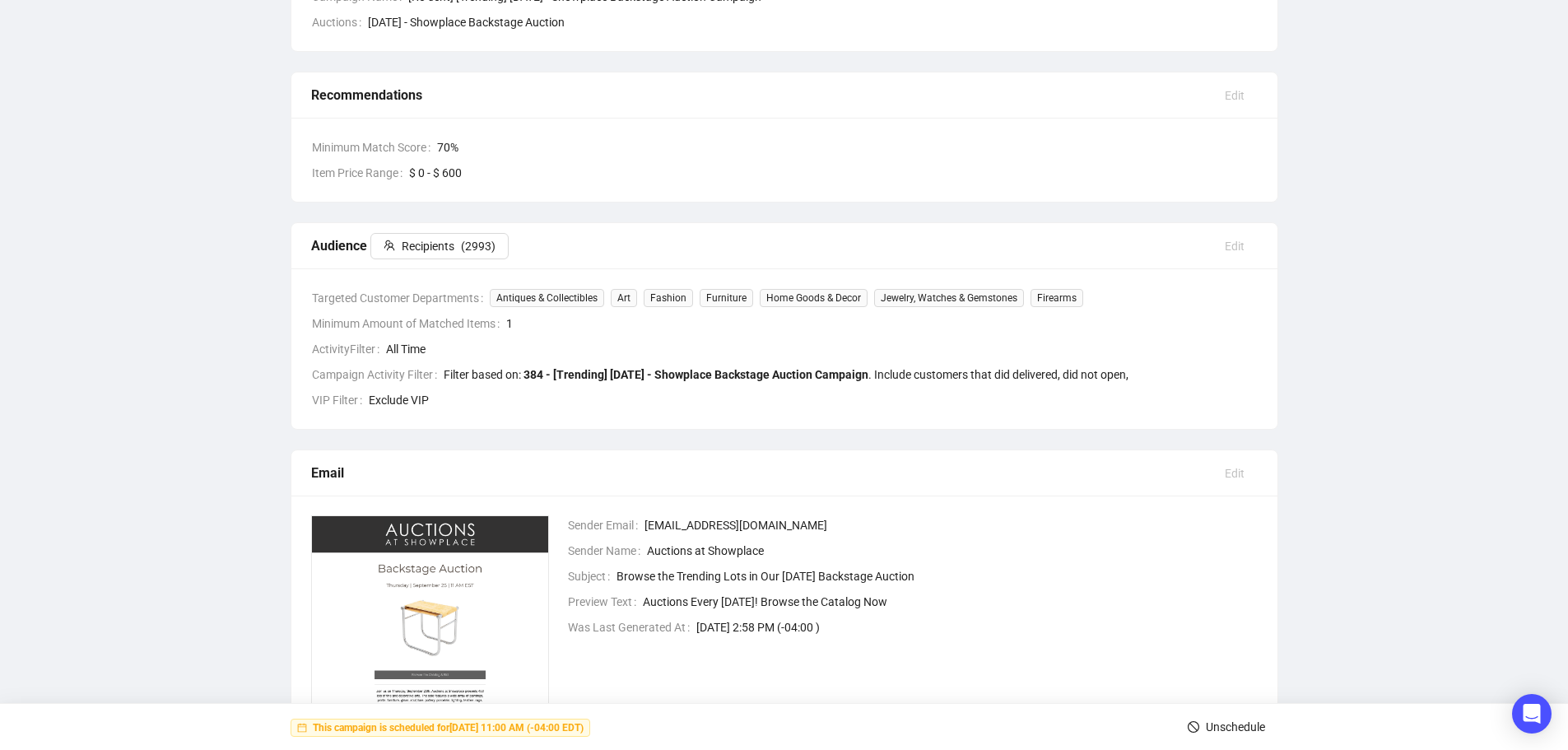
scroll to position [0, 0]
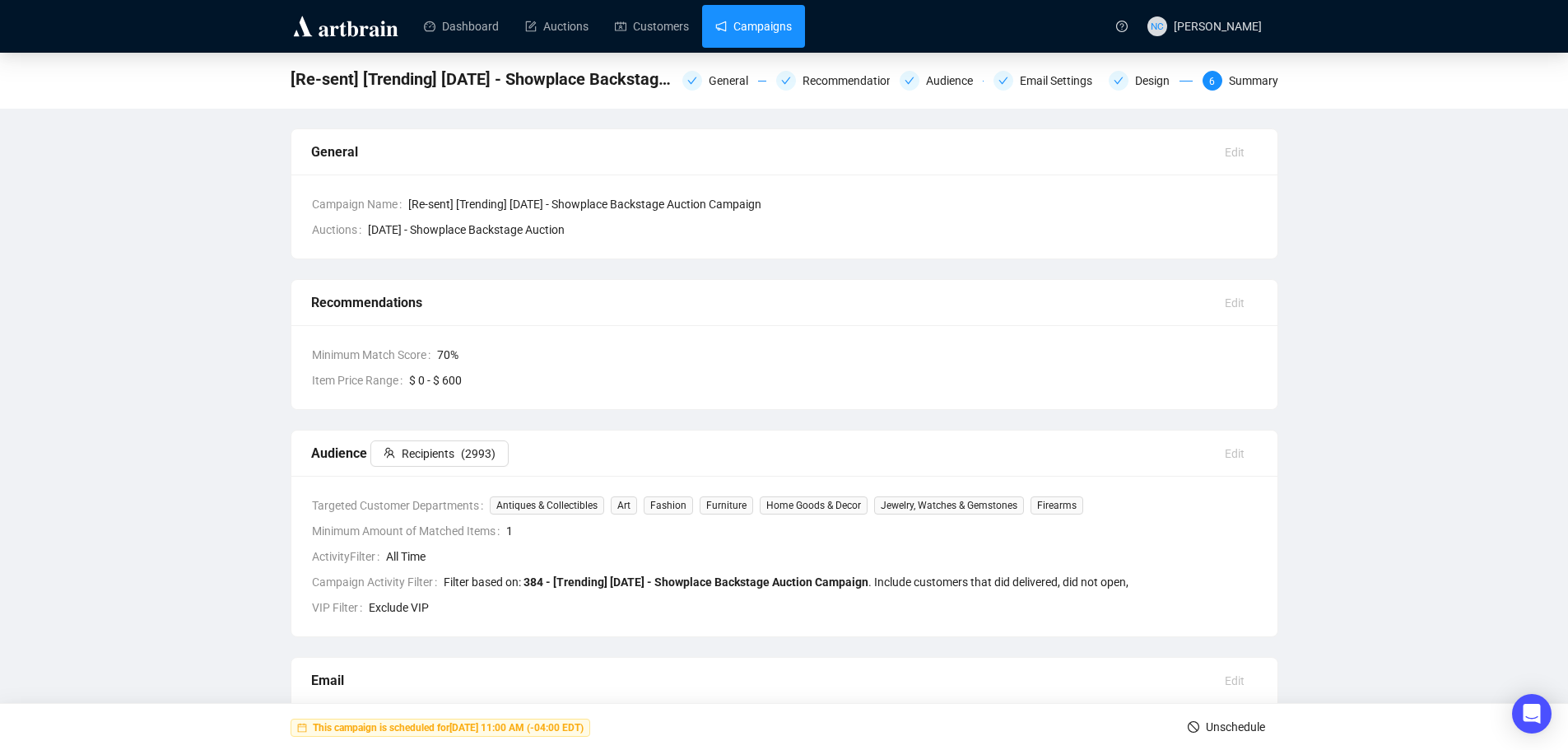
click at [775, 30] on link "Campaigns" at bounding box center [754, 26] width 77 height 43
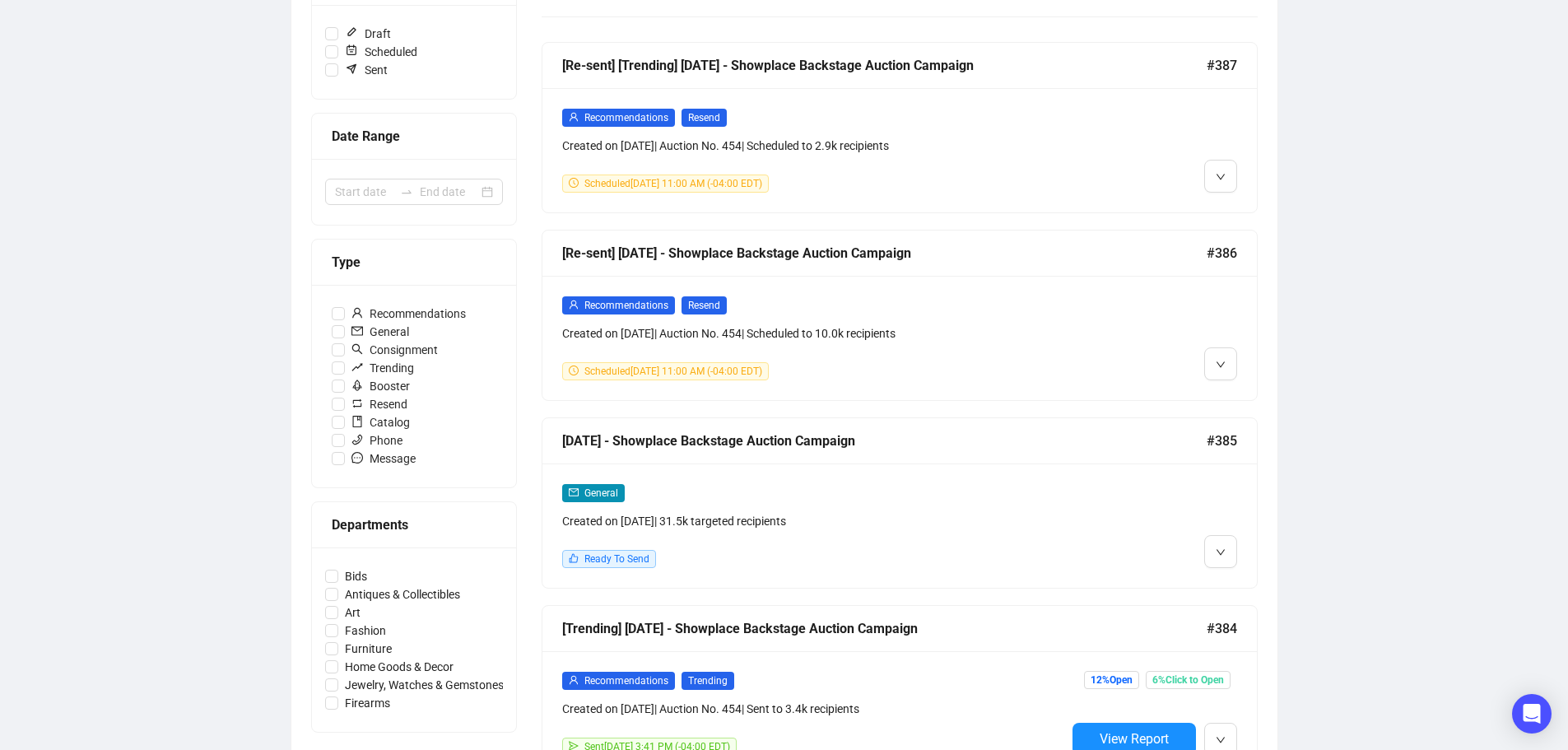
scroll to position [411, 0]
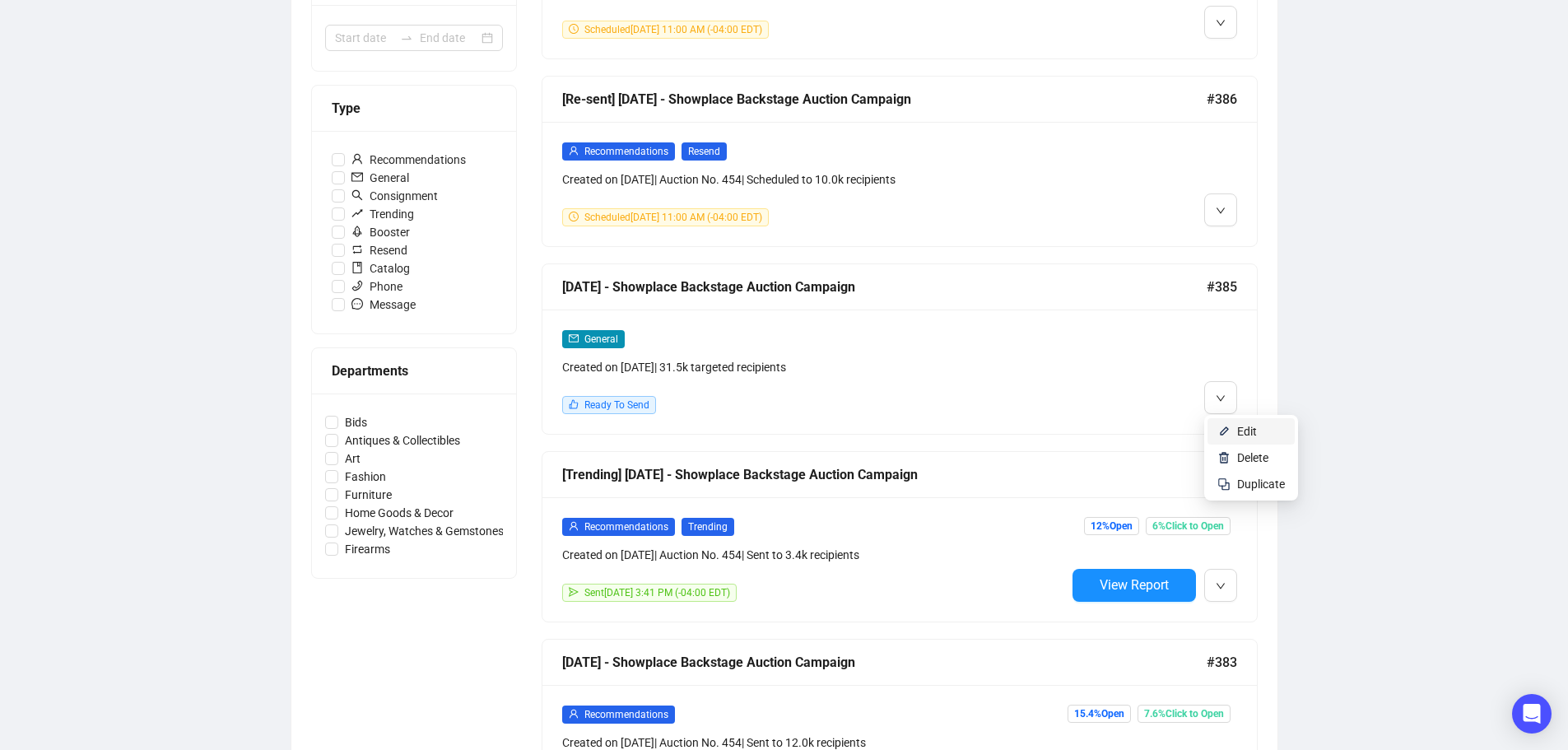
click at [1253, 427] on span "Edit" at bounding box center [1247, 430] width 20 height 13
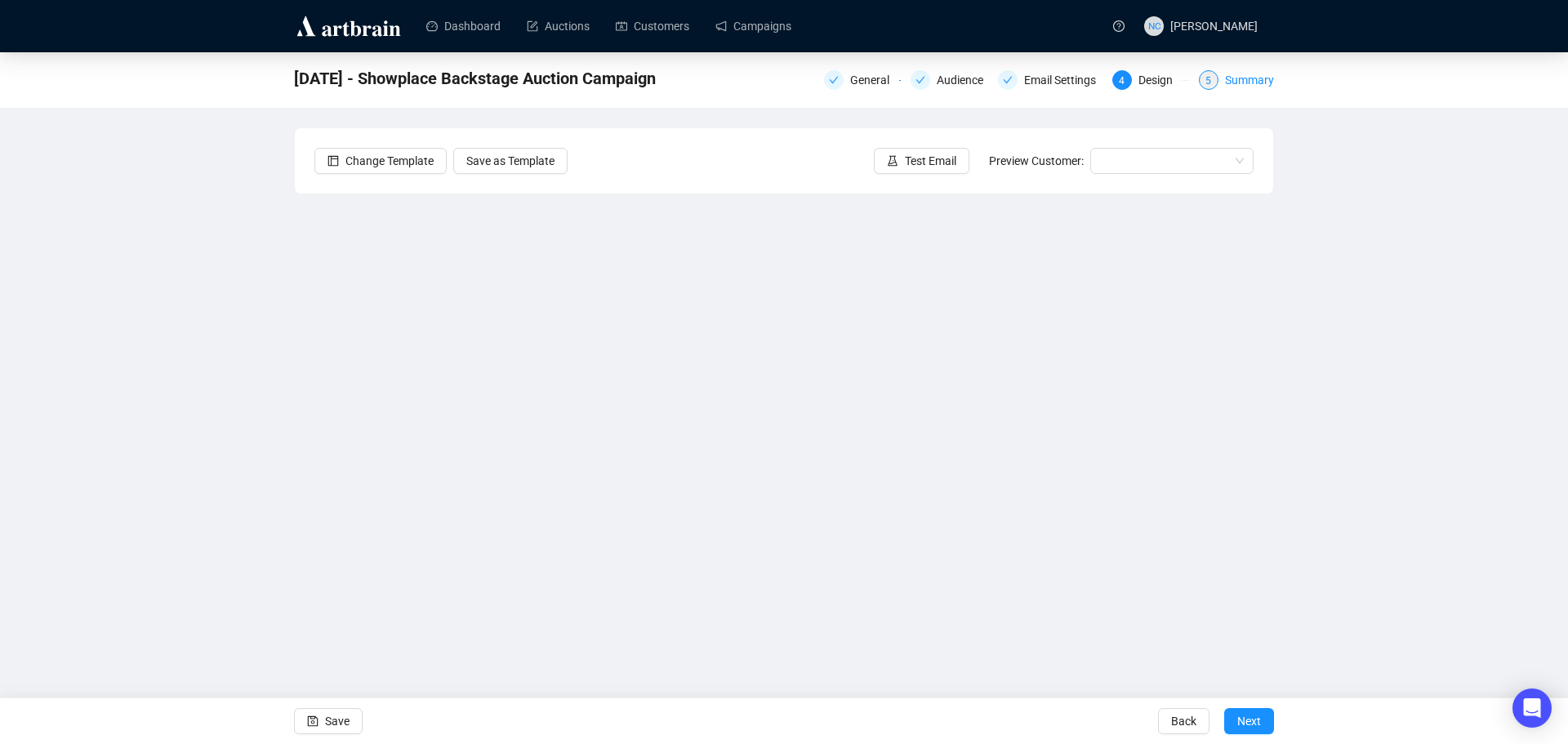
click at [1263, 83] on div "Summary" at bounding box center [1249, 79] width 49 height 20
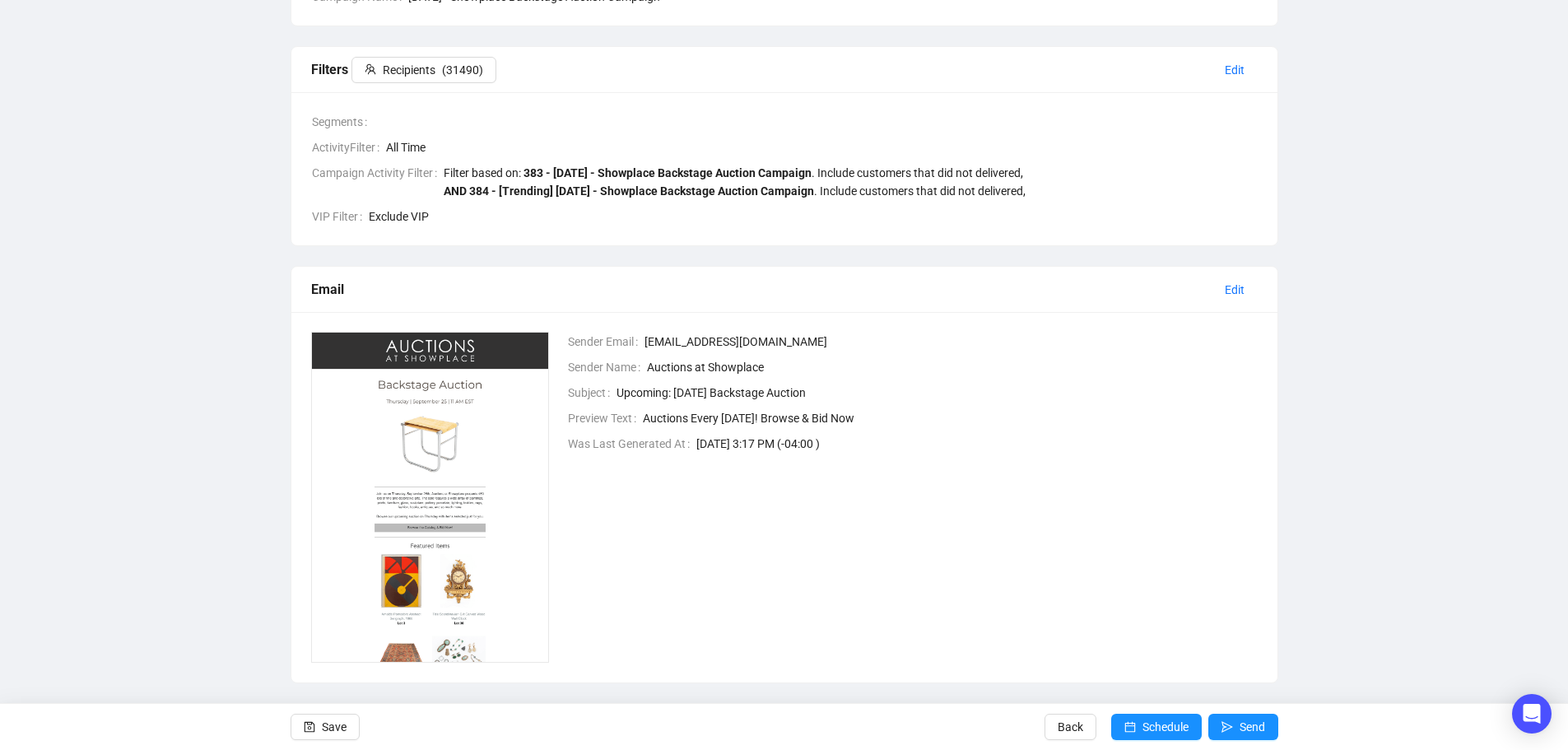
scroll to position [223, 0]
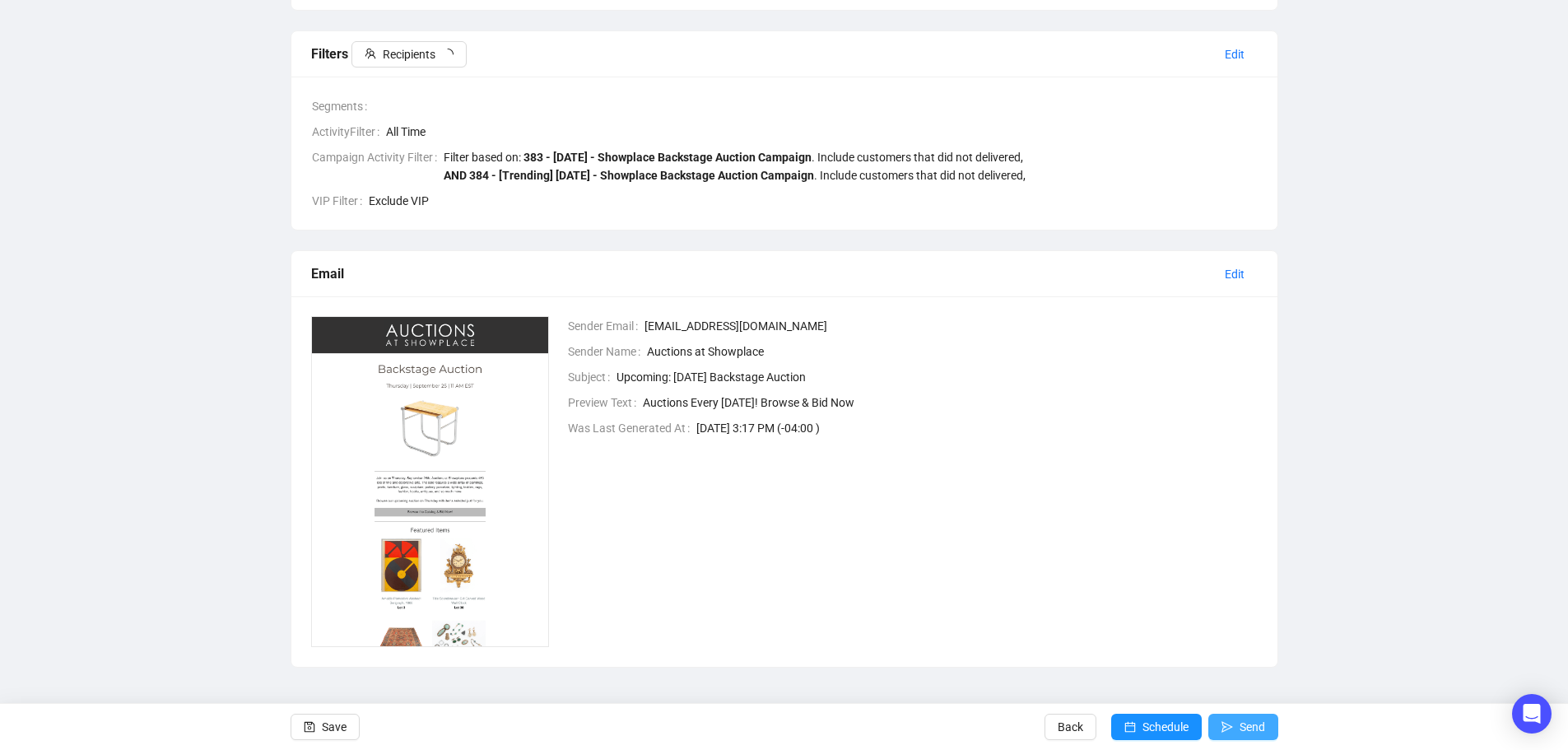
click at [1247, 730] on span "Send" at bounding box center [1252, 726] width 25 height 46
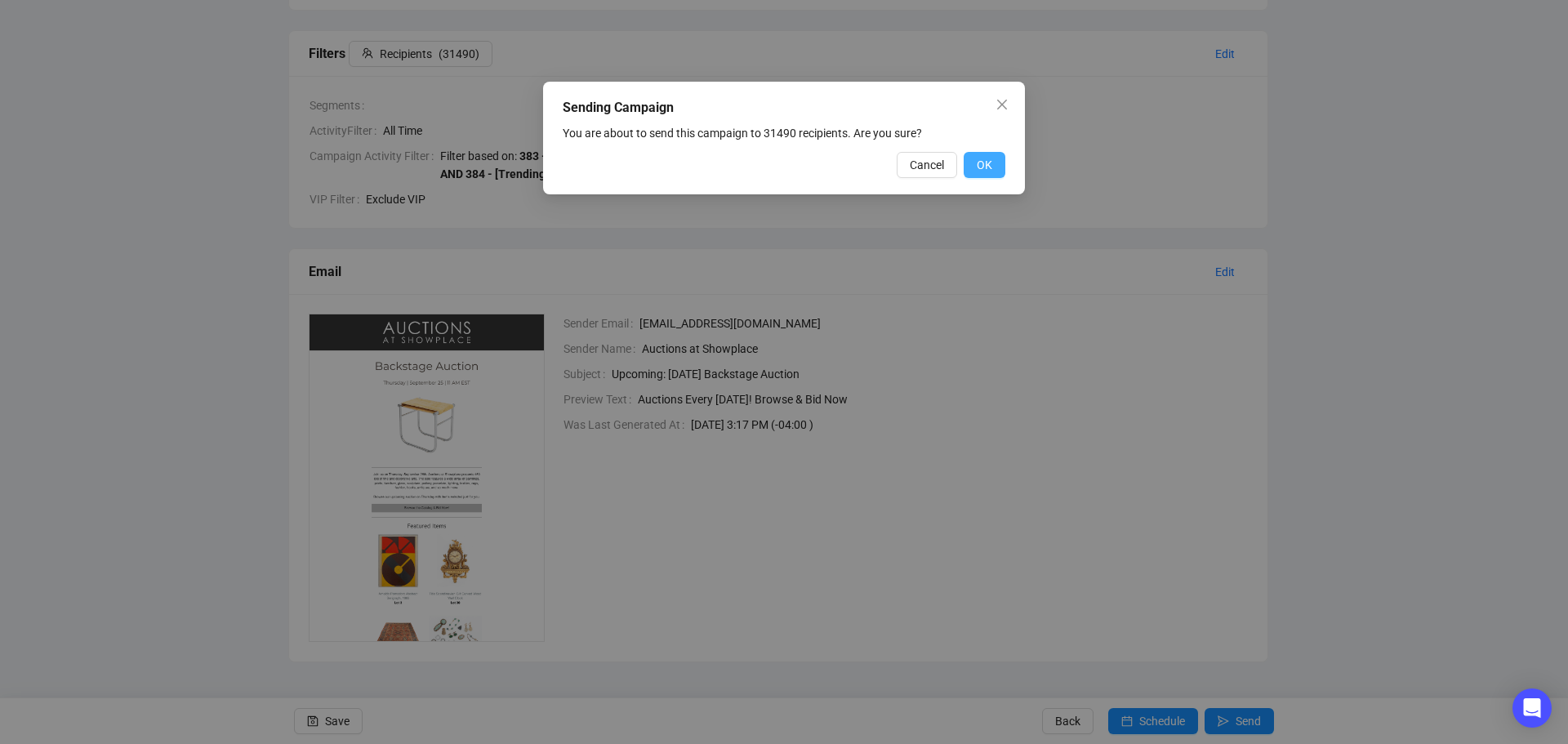
click at [987, 166] on span "OK" at bounding box center [985, 164] width 16 height 18
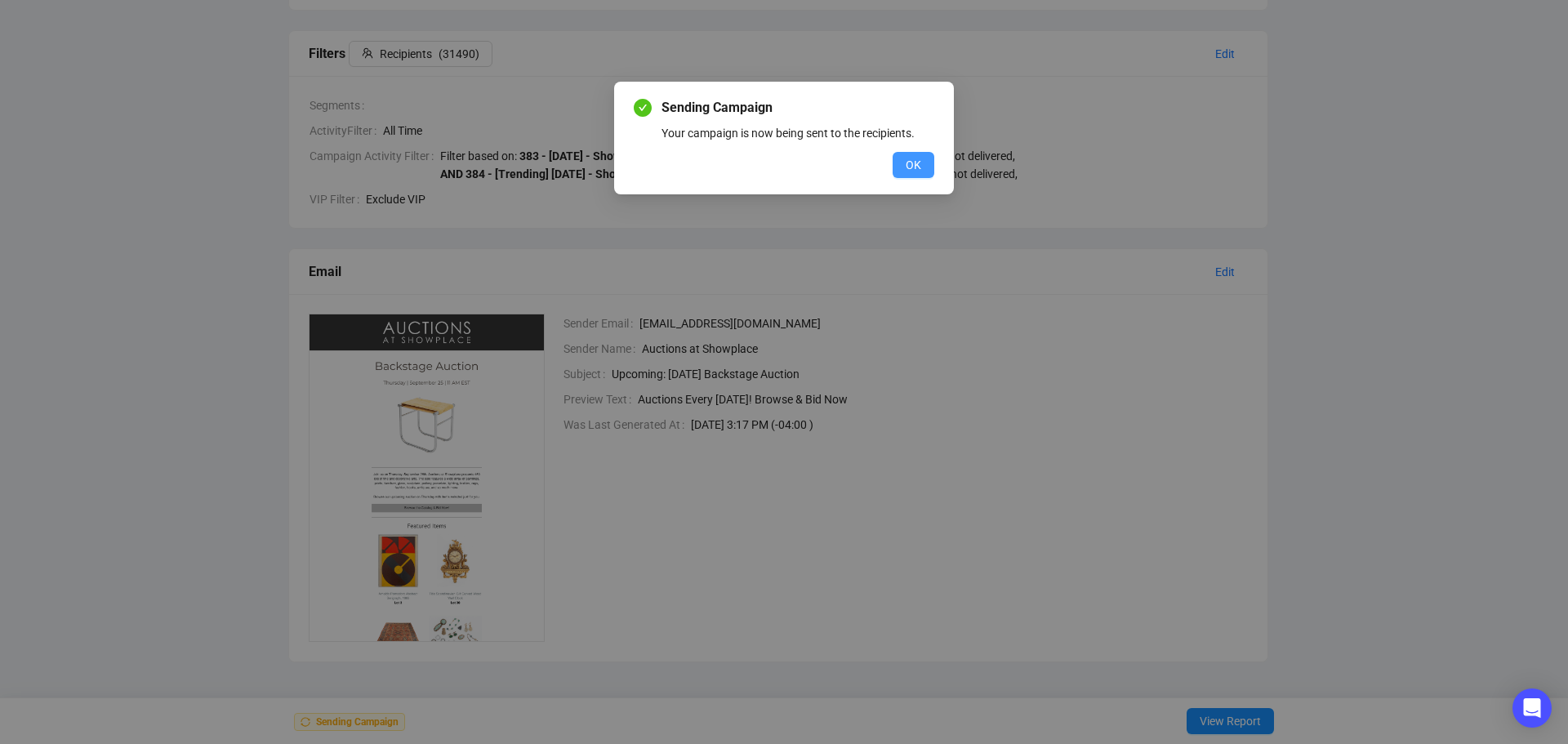
click at [915, 160] on span "OK" at bounding box center [914, 164] width 16 height 18
